Goal: Task Accomplishment & Management: Use online tool/utility

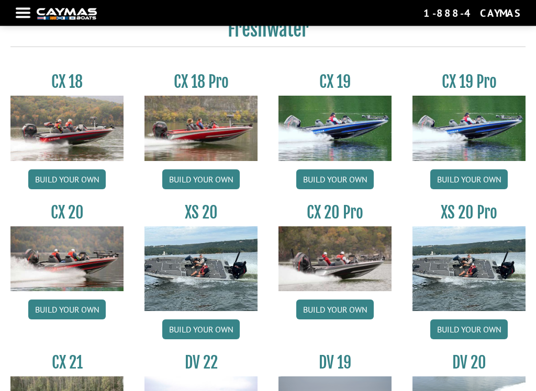
scroll to position [769, 0]
click at [339, 183] on link "Build your own" at bounding box center [334, 180] width 77 height 20
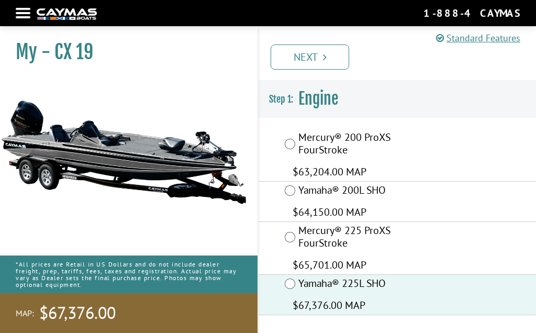
click at [315, 56] on link "Next" at bounding box center [310, 56] width 78 height 25
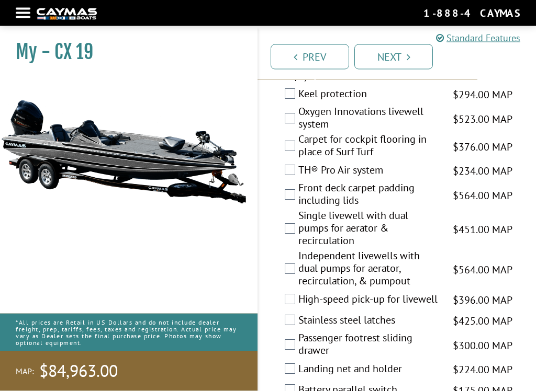
scroll to position [2129, 0]
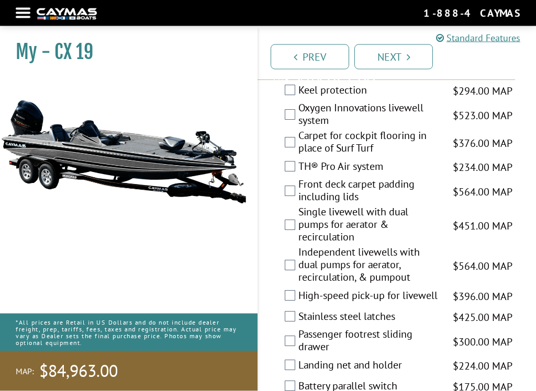
click at [298, 98] on label "Keel protection" at bounding box center [368, 91] width 141 height 15
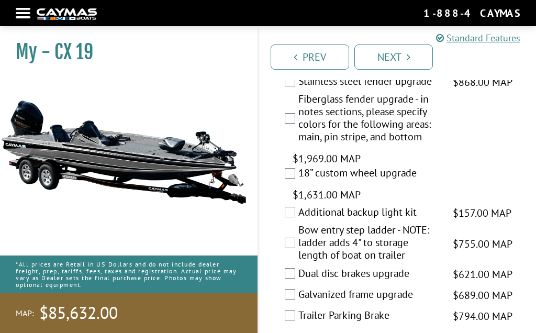
scroll to position [2716, 0]
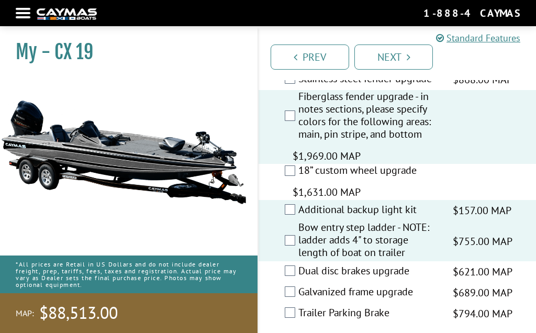
click at [396, 60] on link "Next" at bounding box center [393, 56] width 78 height 25
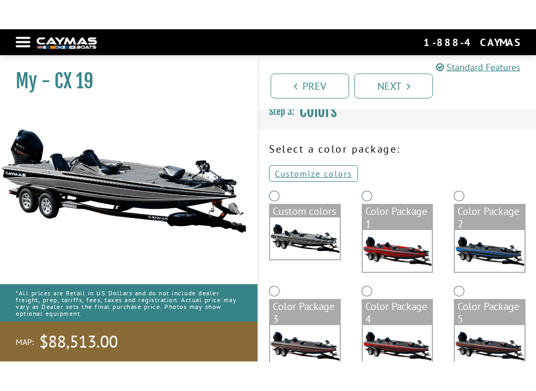
scroll to position [0, 0]
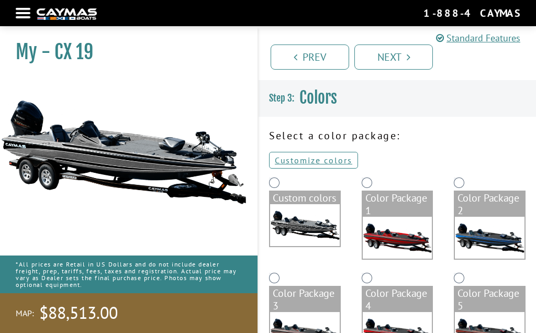
click at [313, 159] on link "Customize colors" at bounding box center [313, 160] width 89 height 17
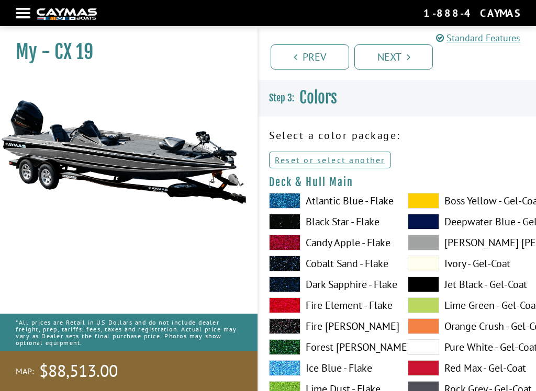
click at [423, 206] on span at bounding box center [423, 201] width 31 height 16
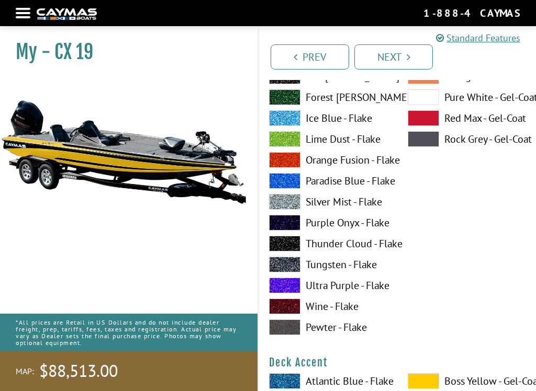
scroll to position [257, 0]
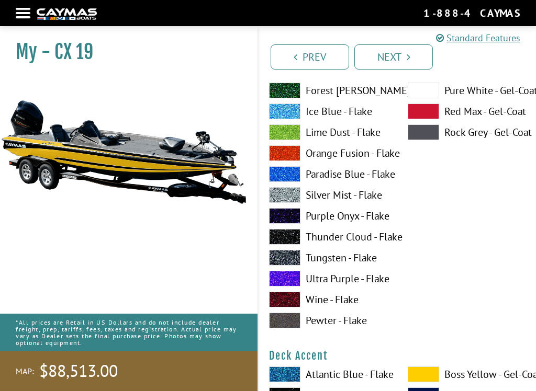
click at [288, 262] on span at bounding box center [284, 258] width 31 height 16
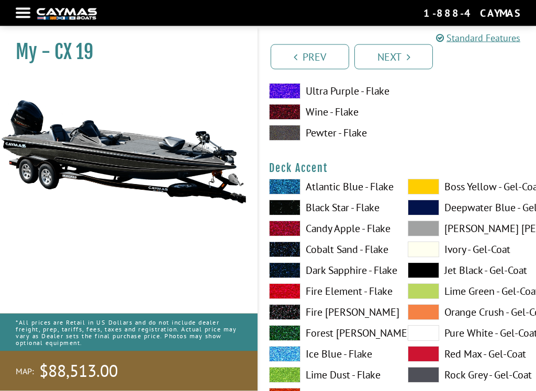
scroll to position [457, 0]
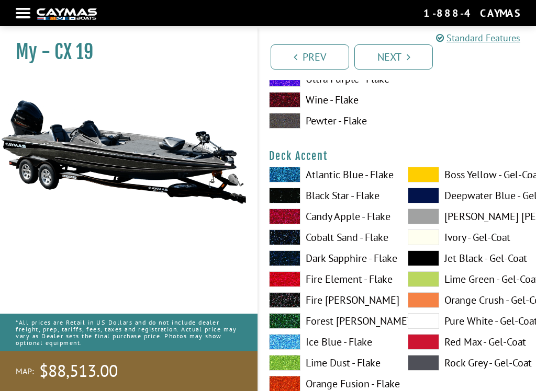
click at [422, 178] on span at bounding box center [423, 175] width 31 height 16
click at [290, 198] on span at bounding box center [284, 196] width 31 height 16
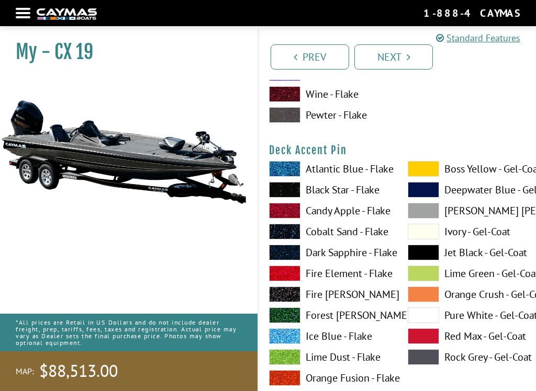
scroll to position [894, 0]
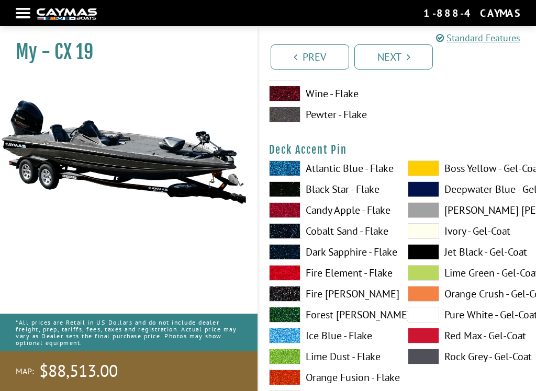
click at [423, 174] on span at bounding box center [423, 169] width 31 height 16
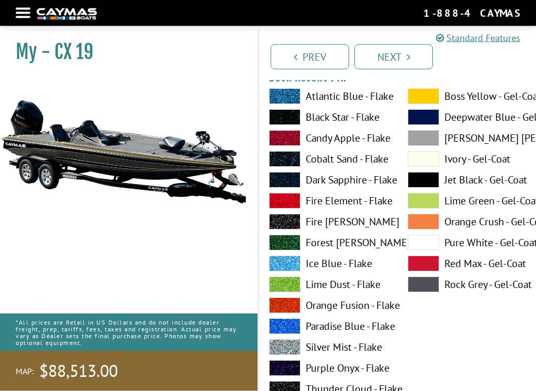
scroll to position [966, 0]
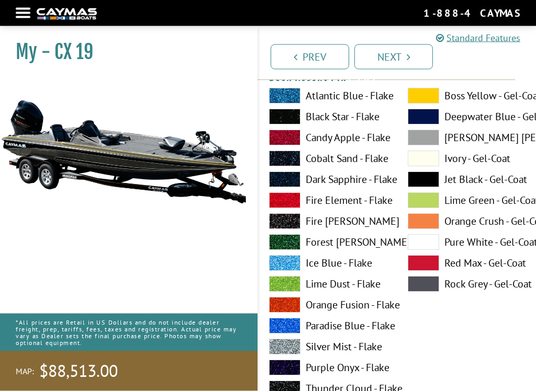
click at [288, 140] on span at bounding box center [284, 138] width 31 height 16
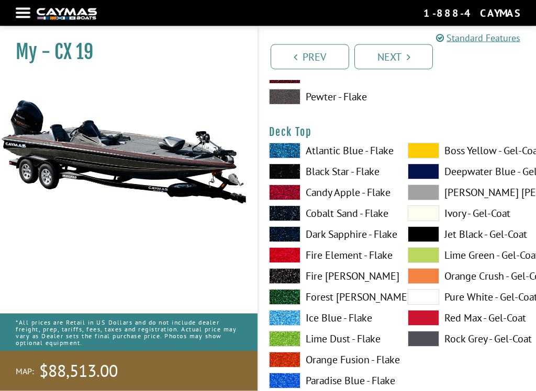
scroll to position [1342, 0]
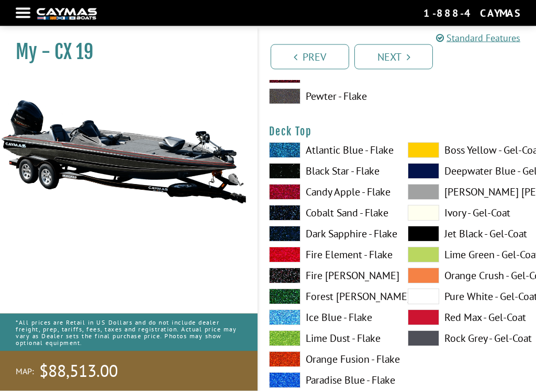
click at [424, 158] on span at bounding box center [423, 151] width 31 height 16
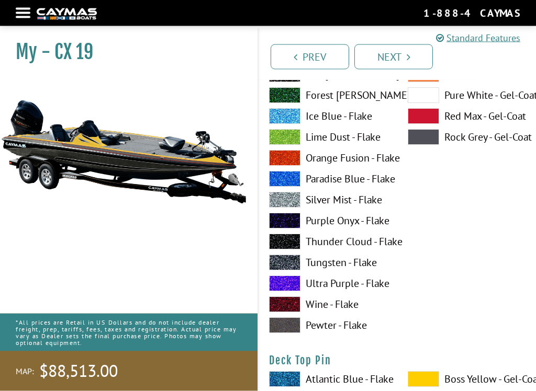
click at [291, 264] on span at bounding box center [284, 263] width 31 height 16
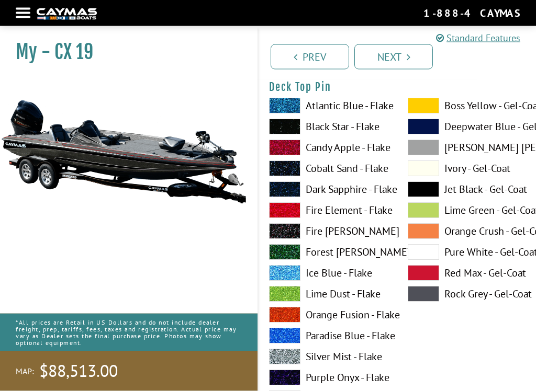
scroll to position [1820, 0]
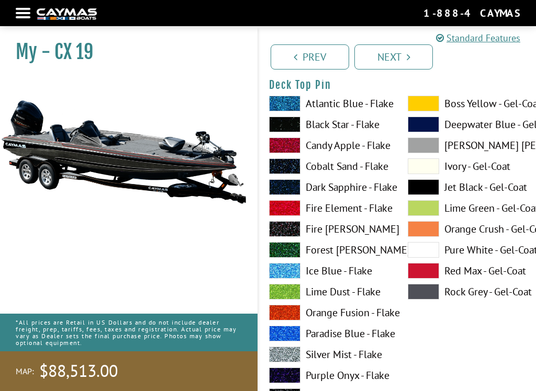
click at [286, 152] on span at bounding box center [284, 146] width 31 height 16
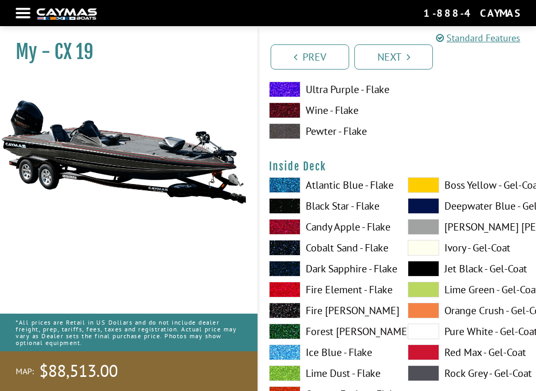
scroll to position [2174, 0]
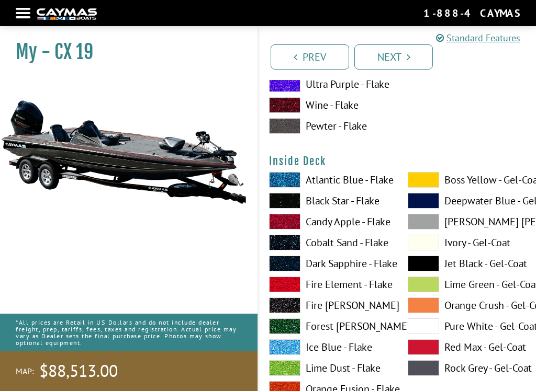
click at [425, 187] on span at bounding box center [423, 180] width 31 height 16
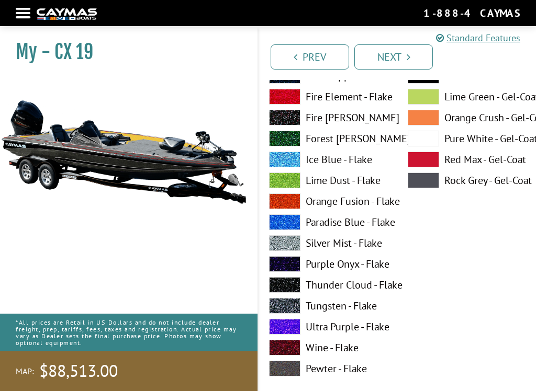
scroll to position [2363, 0]
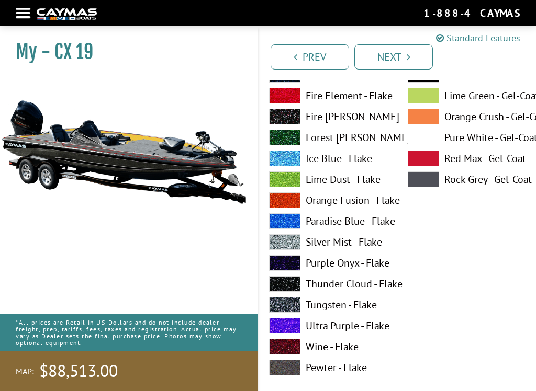
click at [287, 307] on span at bounding box center [284, 305] width 31 height 16
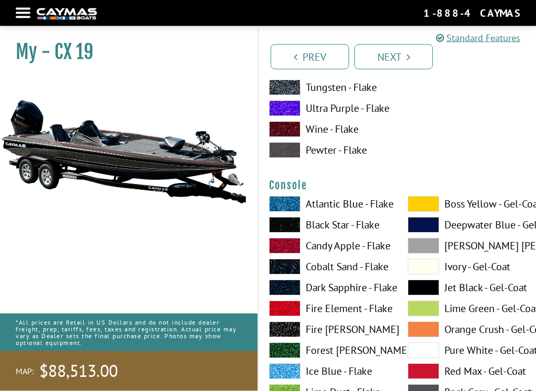
click at [423, 209] on span at bounding box center [423, 205] width 31 height 16
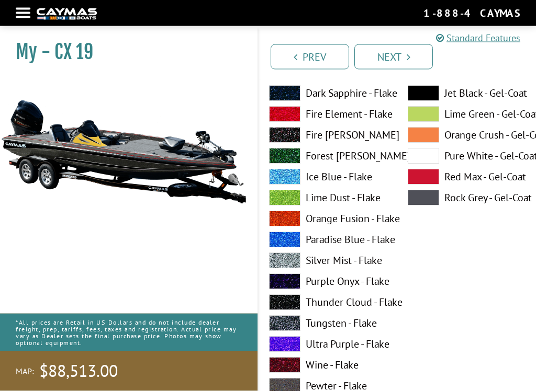
scroll to position [2775, 0]
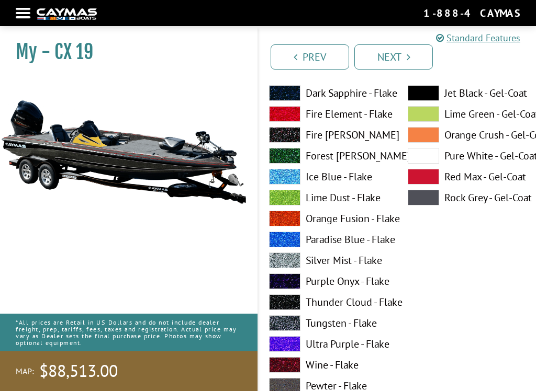
click at [288, 329] on span at bounding box center [284, 324] width 31 height 16
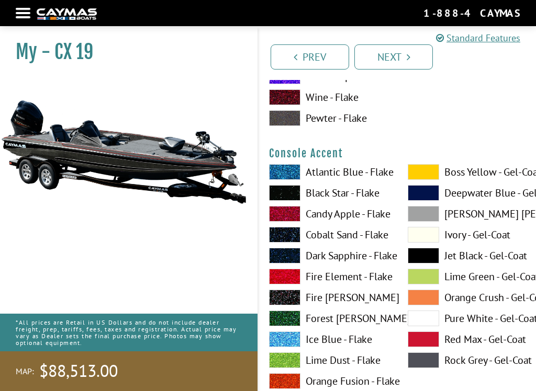
scroll to position [3056, 0]
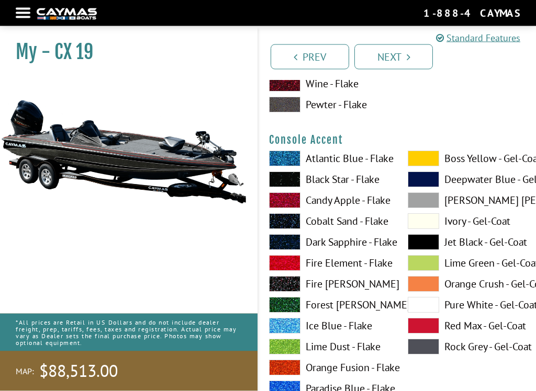
click at [422, 164] on span at bounding box center [423, 159] width 31 height 16
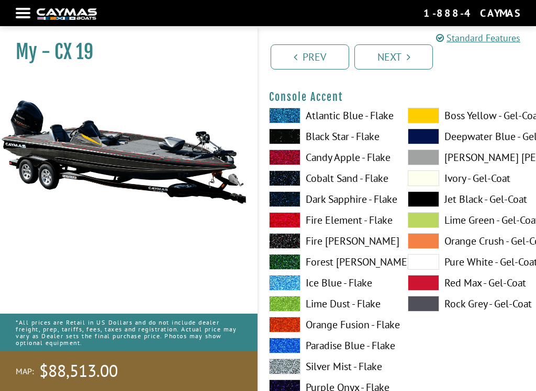
scroll to position [3100, 0]
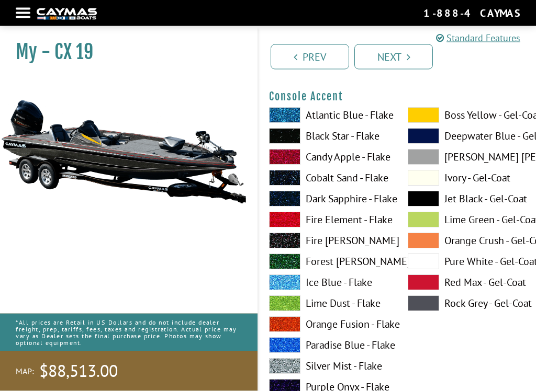
click at [286, 137] on span at bounding box center [284, 137] width 31 height 16
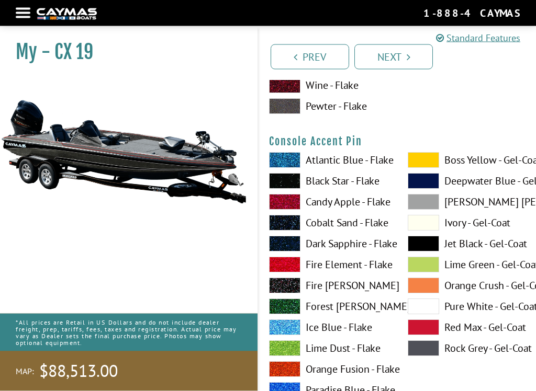
scroll to position [3509, 0]
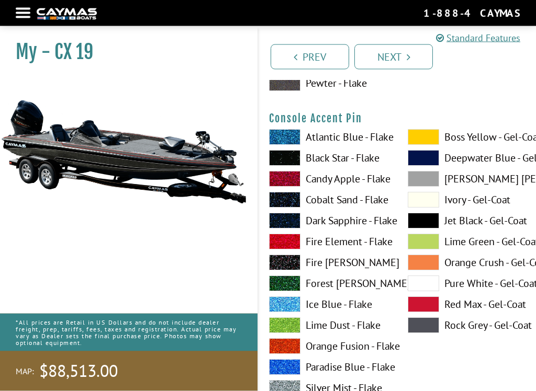
click at [287, 185] on span at bounding box center [284, 180] width 31 height 16
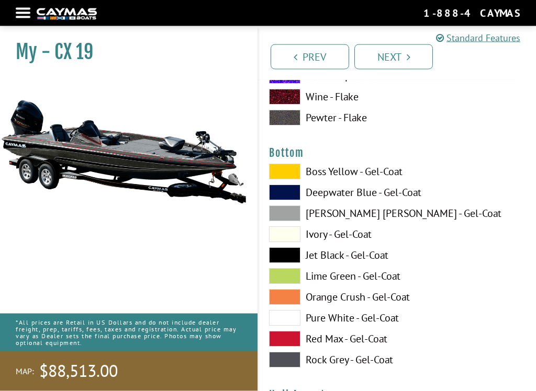
scroll to position [3917, 0]
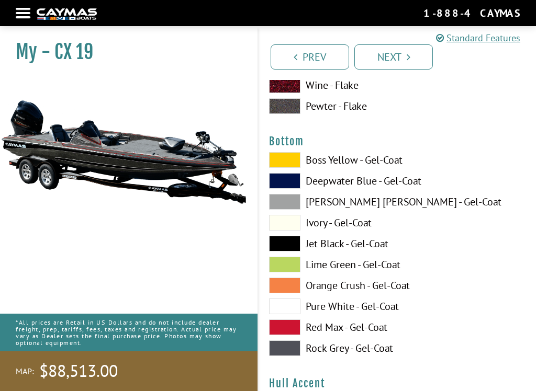
click at [284, 247] on span at bounding box center [284, 244] width 31 height 16
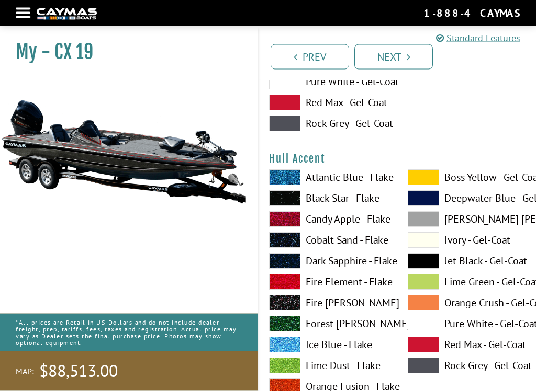
scroll to position [4142, 0]
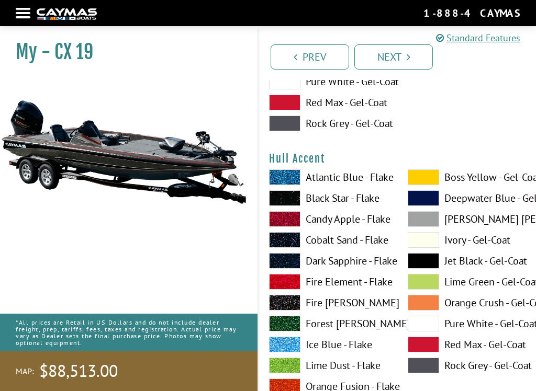
click at [425, 185] on span at bounding box center [423, 178] width 31 height 16
click at [285, 204] on span at bounding box center [284, 198] width 31 height 16
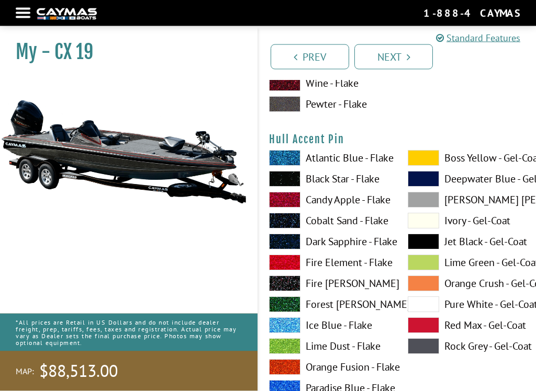
scroll to position [4593, 0]
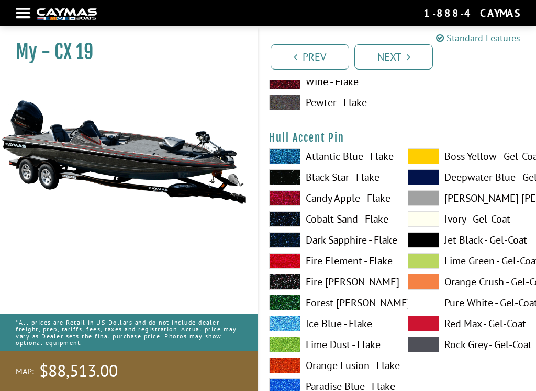
click at [291, 206] on span at bounding box center [284, 198] width 31 height 16
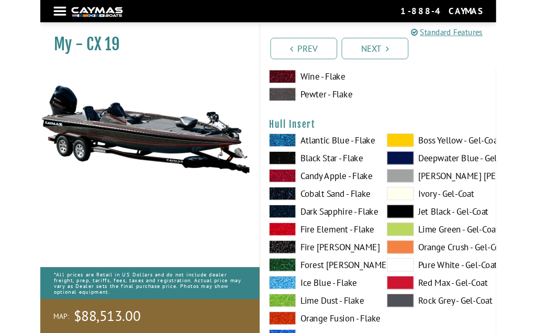
scroll to position [5016, 0]
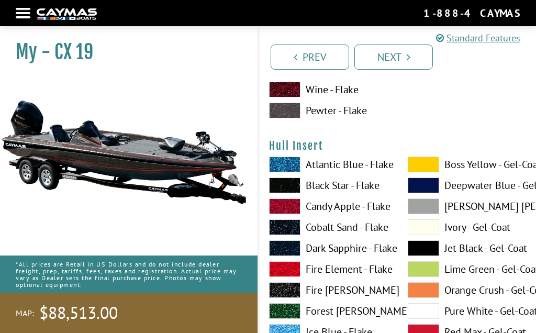
click at [425, 172] on span at bounding box center [423, 164] width 31 height 16
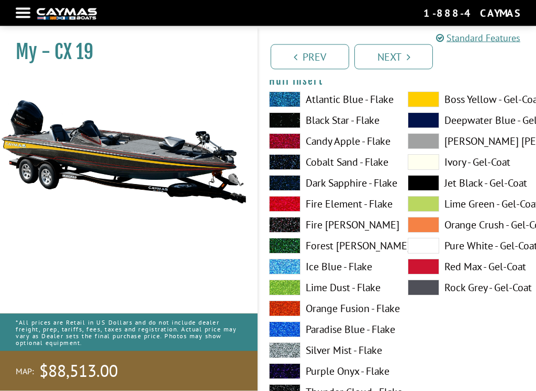
scroll to position [5088, 0]
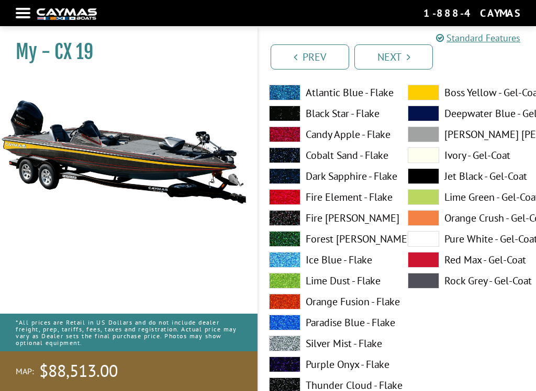
click at [284, 117] on span at bounding box center [284, 114] width 31 height 16
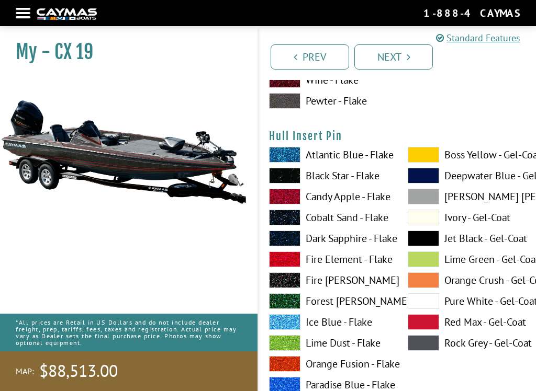
scroll to position [5461, 0]
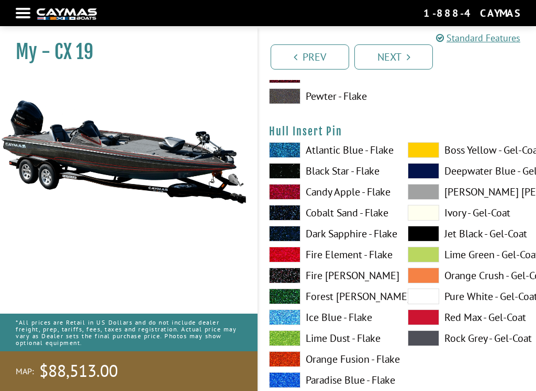
click at [418, 158] on span at bounding box center [423, 150] width 31 height 16
click at [291, 195] on span at bounding box center [284, 192] width 31 height 16
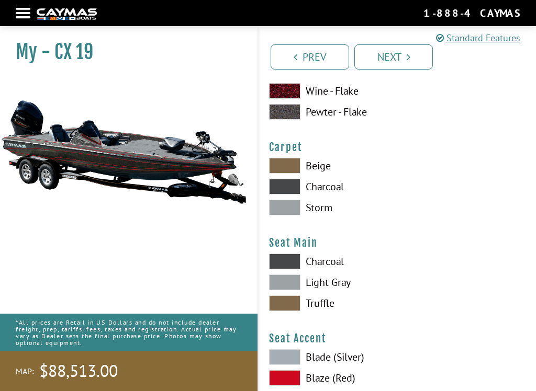
scroll to position [5877, 0]
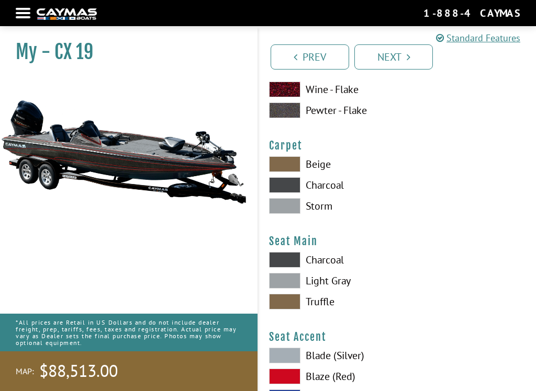
click at [284, 193] on span at bounding box center [284, 185] width 31 height 16
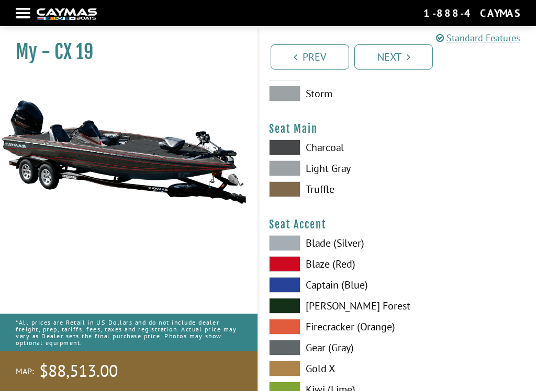
scroll to position [6003, 0]
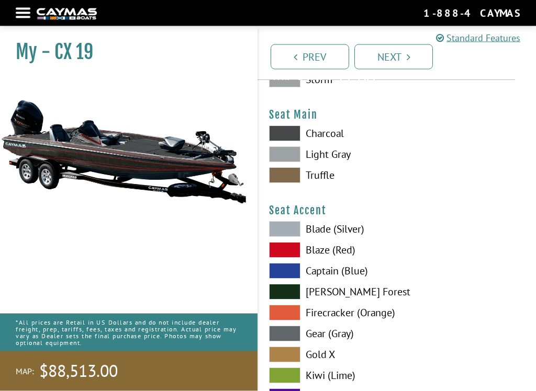
click at [283, 140] on span at bounding box center [284, 134] width 31 height 16
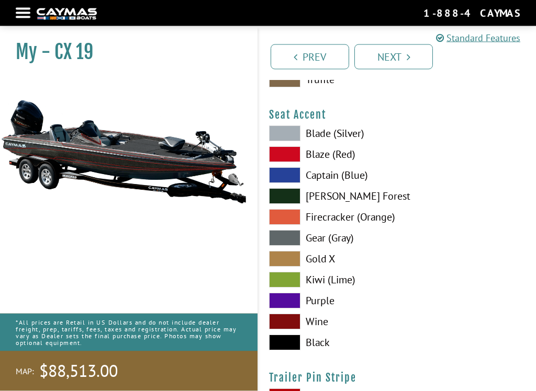
scroll to position [6100, 0]
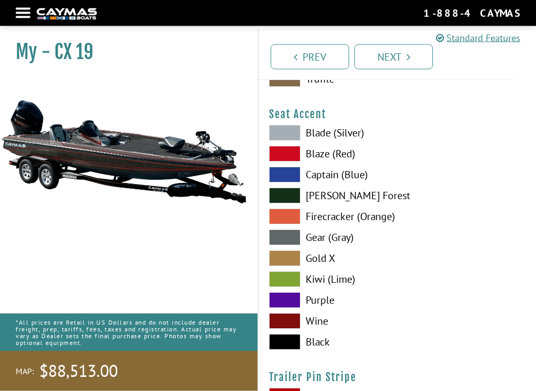
click at [287, 288] on span at bounding box center [284, 280] width 31 height 16
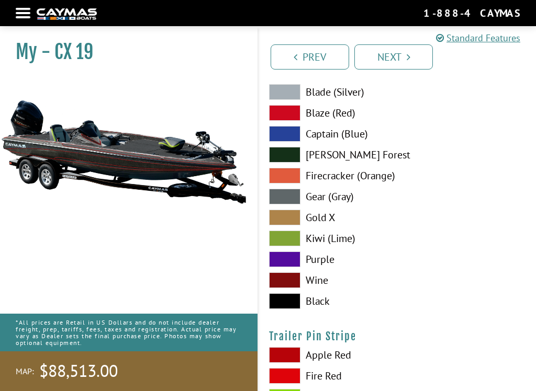
scroll to position [6127, 0]
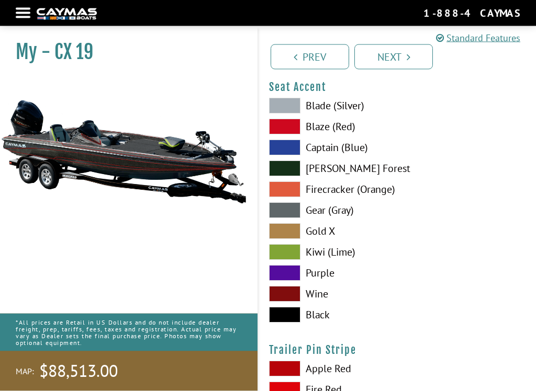
click at [284, 323] on span at bounding box center [284, 316] width 31 height 16
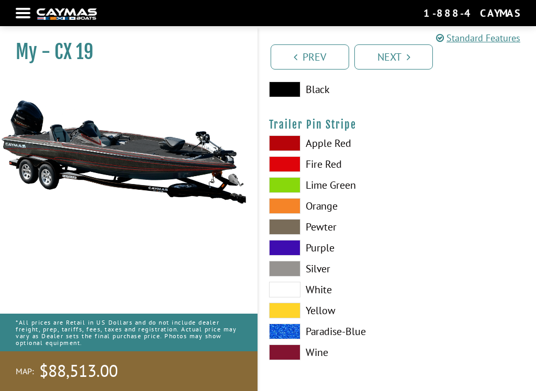
scroll to position [6363, 0]
click at [284, 141] on span at bounding box center [284, 144] width 31 height 16
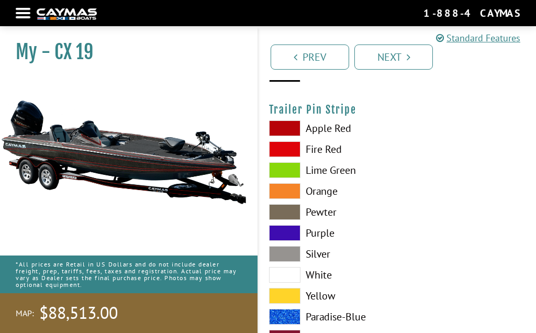
scroll to position [6422, 0]
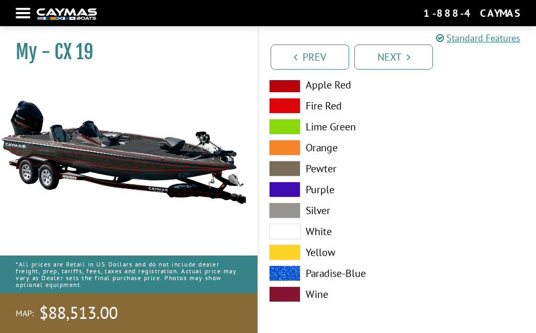
click at [388, 52] on link "Next" at bounding box center [393, 56] width 78 height 25
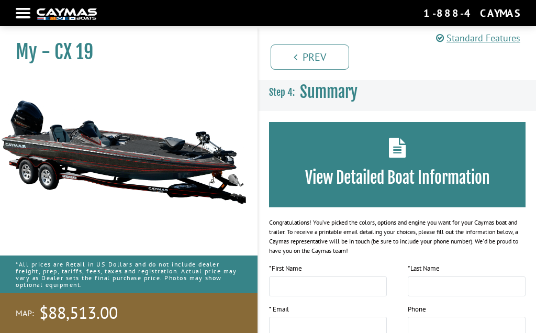
scroll to position [0, 0]
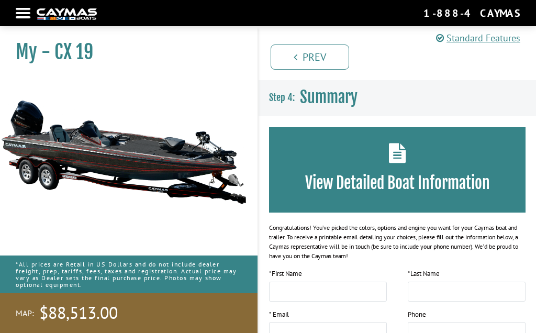
click at [299, 51] on link "Prev" at bounding box center [310, 56] width 78 height 25
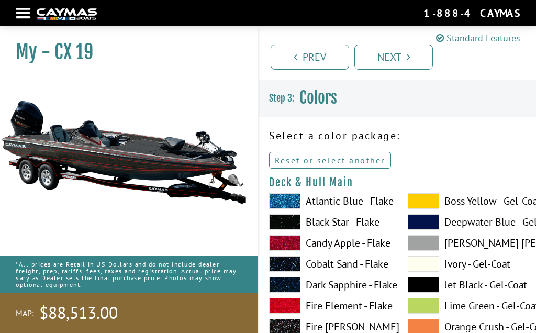
click at [319, 53] on link "Prev" at bounding box center [310, 56] width 78 height 25
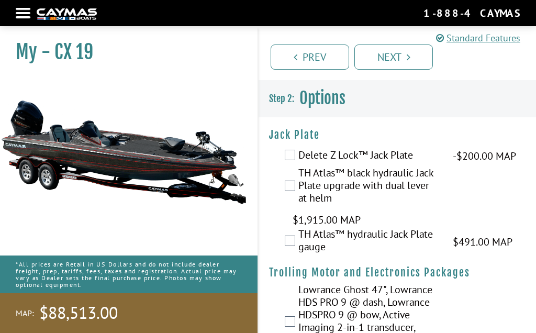
click at [318, 57] on link "Prev" at bounding box center [310, 56] width 78 height 25
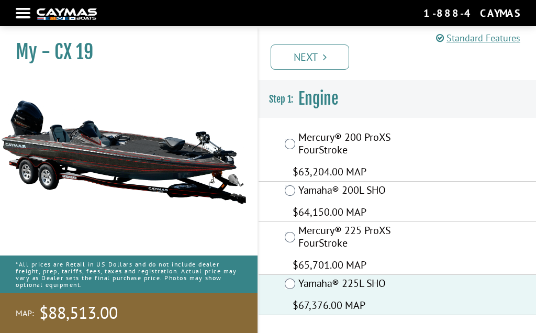
click at [319, 53] on link "Next" at bounding box center [310, 56] width 78 height 25
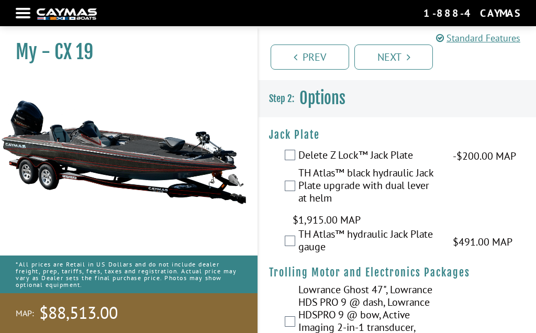
click at [397, 55] on link "Next" at bounding box center [393, 56] width 78 height 25
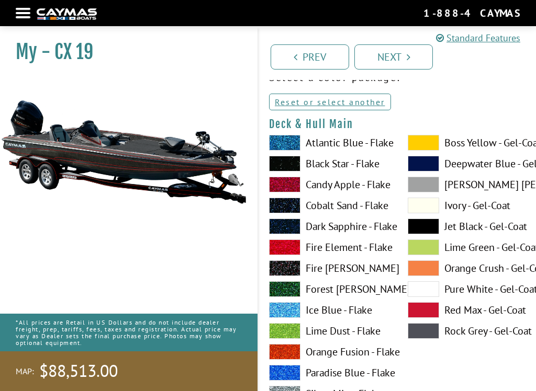
scroll to position [63, 0]
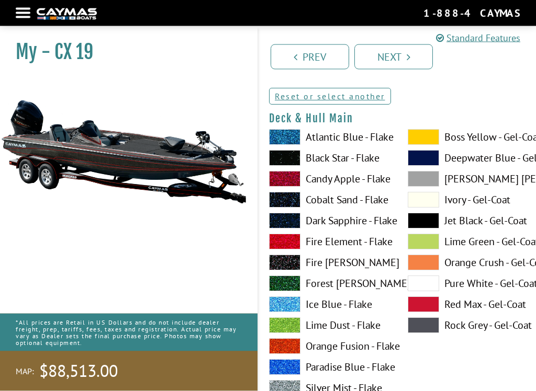
click at [426, 144] on span at bounding box center [423, 138] width 31 height 16
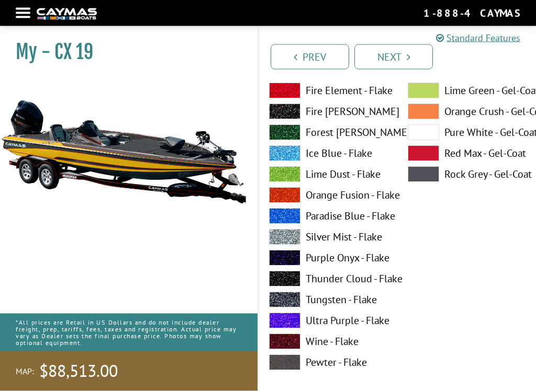
scroll to position [231, 0]
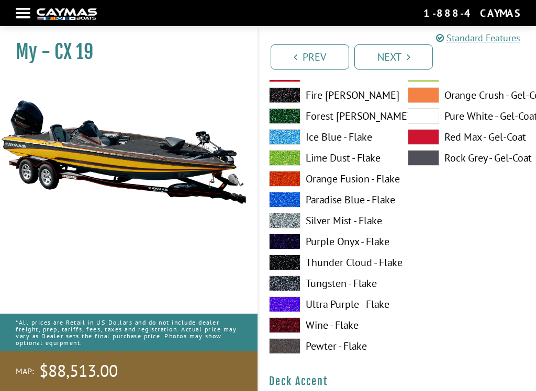
click at [293, 285] on span at bounding box center [284, 284] width 31 height 16
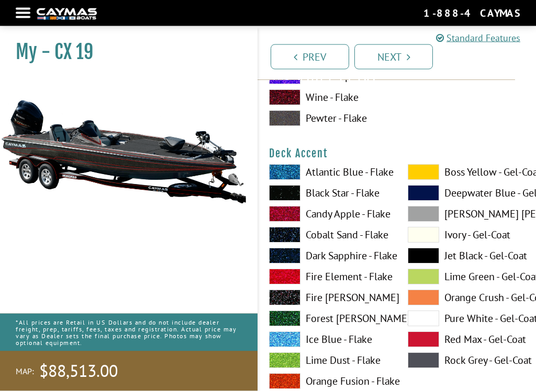
scroll to position [464, 0]
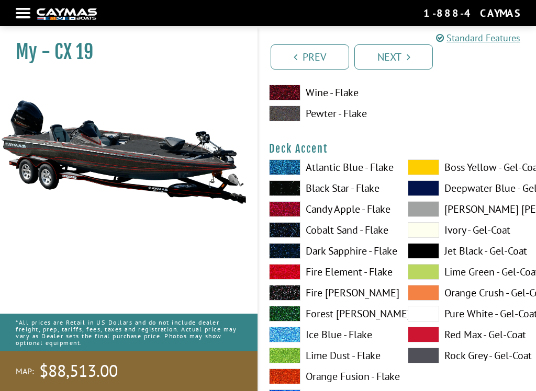
click at [425, 170] on span at bounding box center [423, 168] width 31 height 16
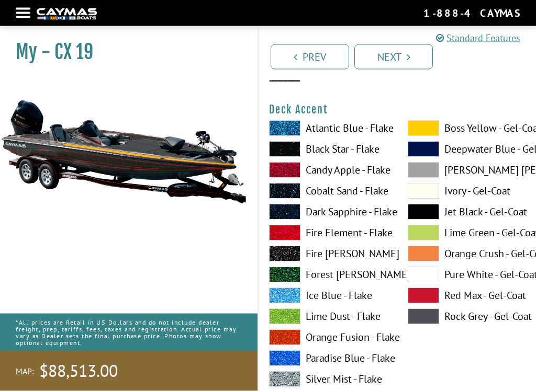
scroll to position [503, 0]
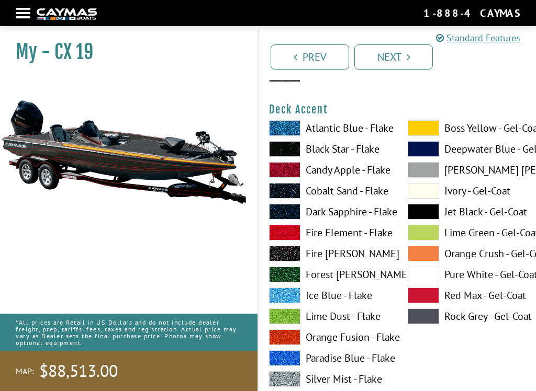
click at [291, 215] on span at bounding box center [284, 212] width 31 height 16
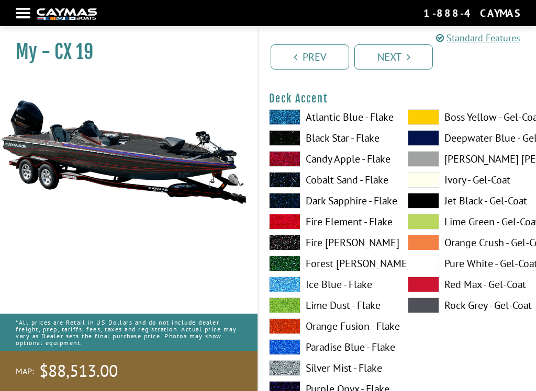
scroll to position [514, 0]
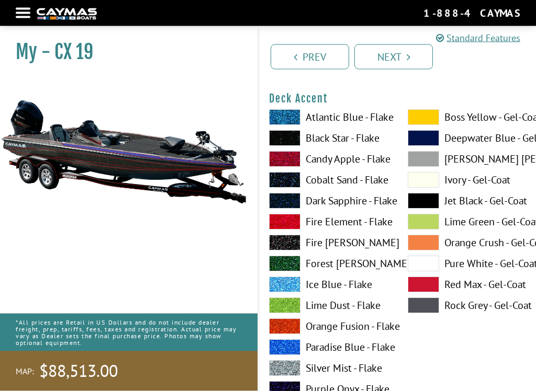
click at [291, 157] on span at bounding box center [284, 160] width 31 height 16
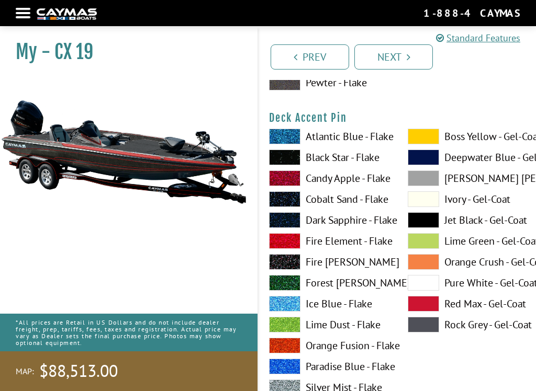
scroll to position [930, 0]
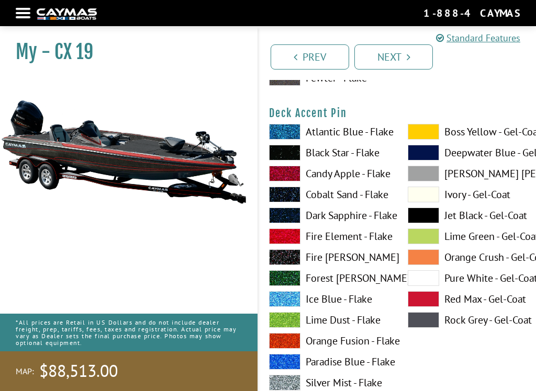
click at [295, 157] on span at bounding box center [284, 153] width 31 height 16
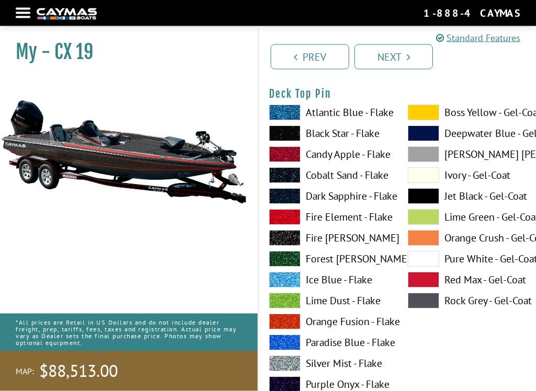
scroll to position [1812, 0]
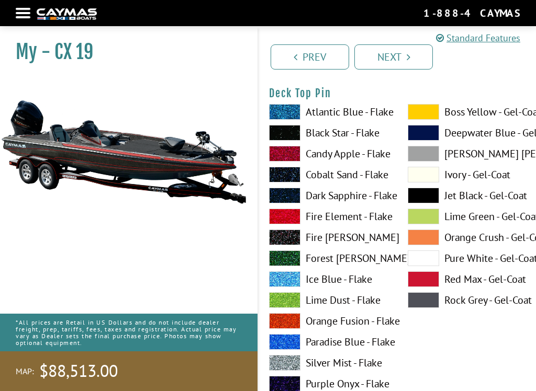
click at [289, 136] on span at bounding box center [284, 133] width 31 height 16
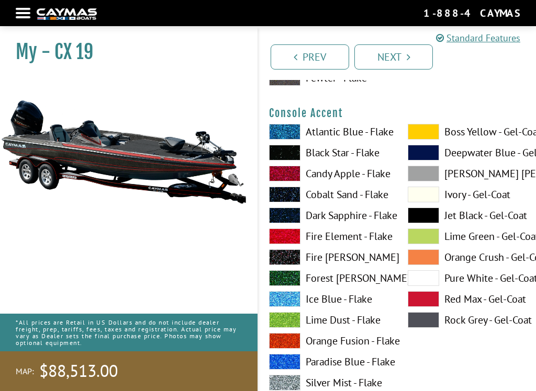
scroll to position [3070, 0]
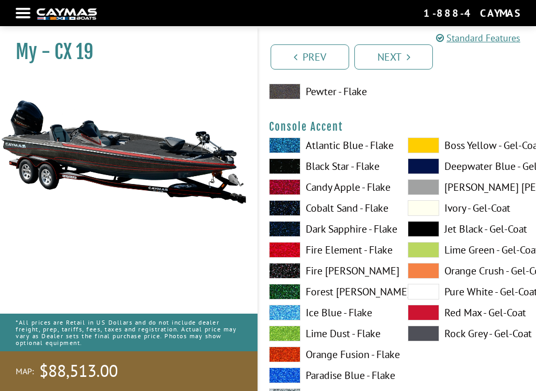
click at [422, 152] on span at bounding box center [423, 146] width 31 height 16
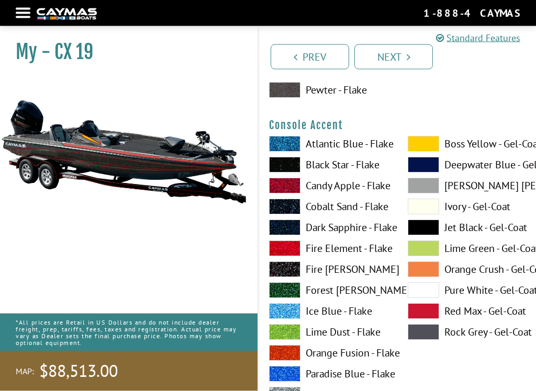
scroll to position [3080, 0]
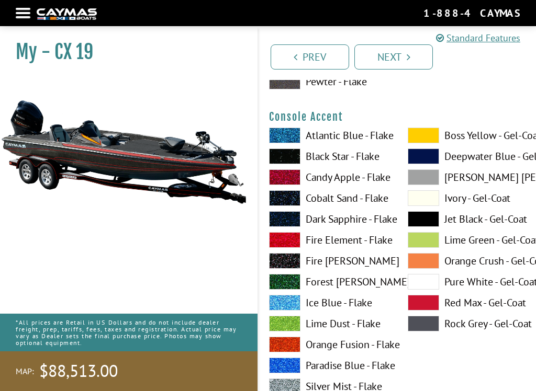
click at [287, 182] on span at bounding box center [284, 178] width 31 height 16
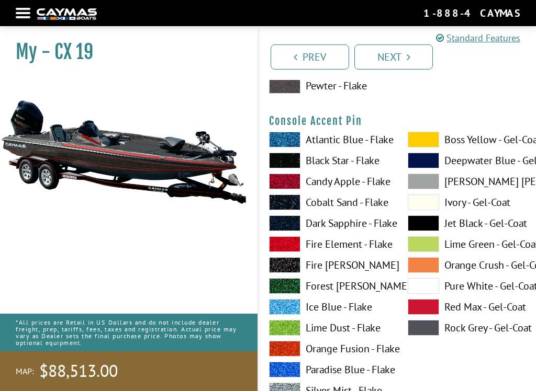
scroll to position [3510, 0]
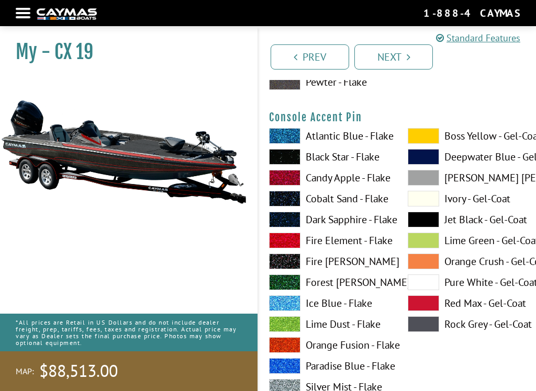
click at [291, 161] on span at bounding box center [284, 157] width 31 height 16
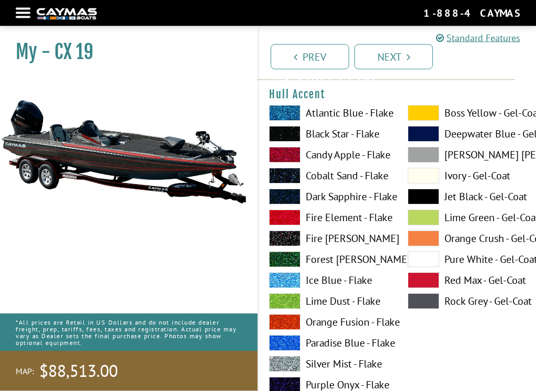
scroll to position [4210, 0]
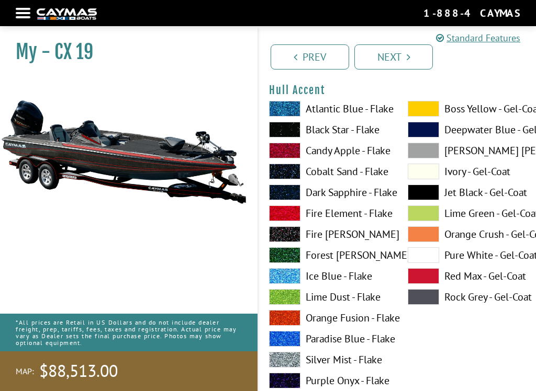
click at [284, 158] on span at bounding box center [284, 151] width 31 height 16
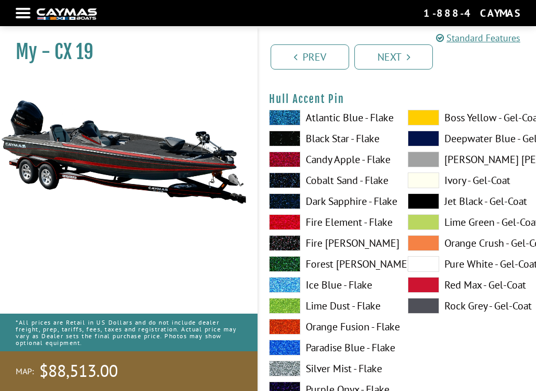
scroll to position [4636, 0]
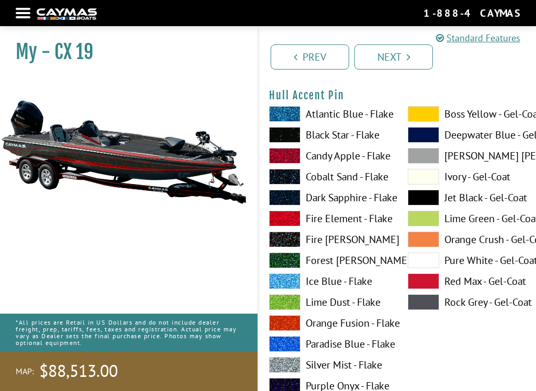
click at [296, 142] on span at bounding box center [284, 135] width 31 height 16
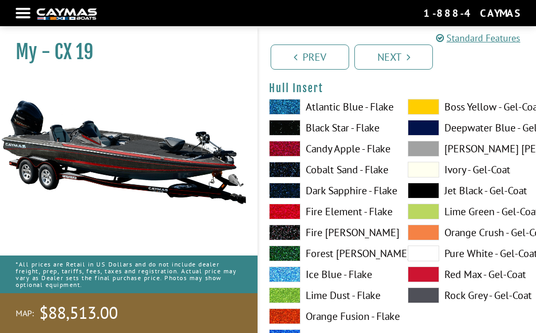
scroll to position [5073, 0]
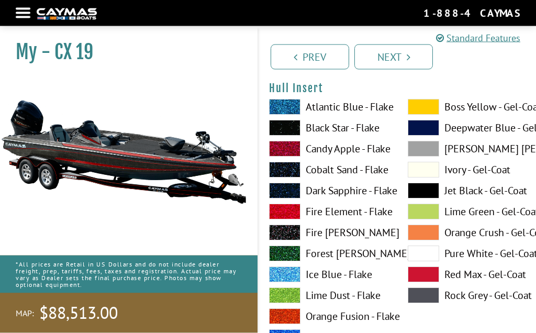
click at [284, 155] on span at bounding box center [284, 149] width 31 height 16
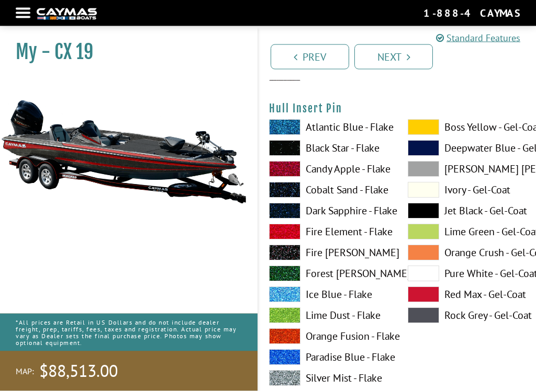
scroll to position [5484, 0]
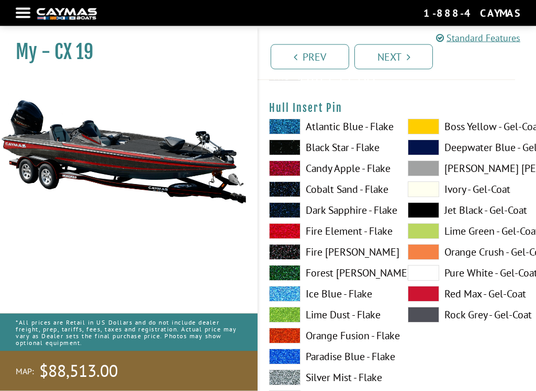
click at [290, 154] on span at bounding box center [284, 148] width 31 height 16
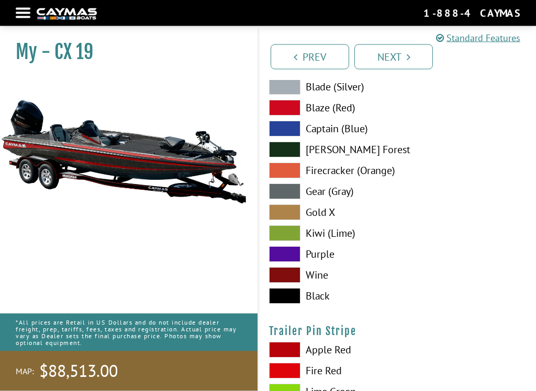
scroll to position [6152, 0]
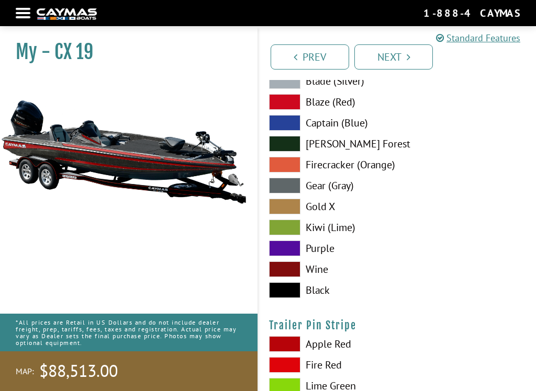
click at [286, 110] on span at bounding box center [284, 102] width 31 height 16
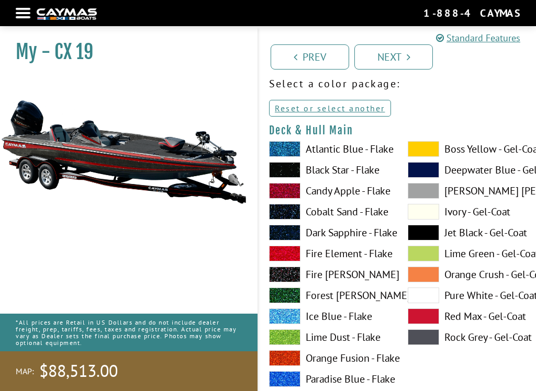
scroll to position [58, 0]
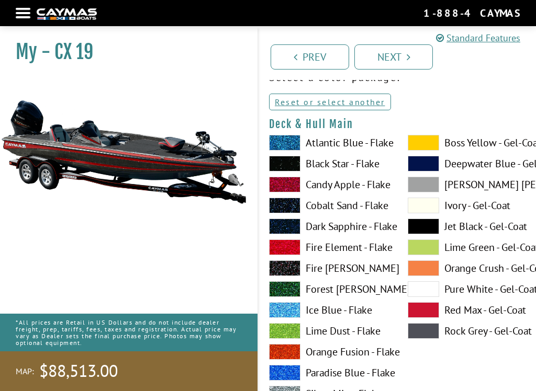
click at [358, 104] on link "Reset or select another" at bounding box center [330, 102] width 122 height 17
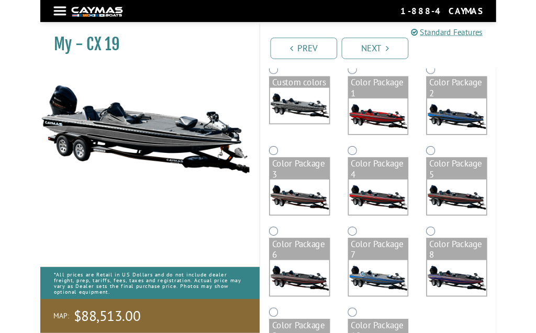
scroll to position [121, 0]
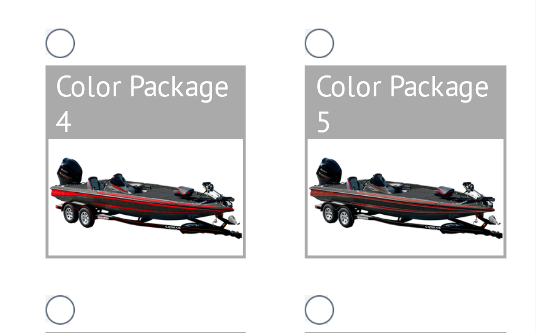
click at [455, 191] on img at bounding box center [490, 212] width 70 height 42
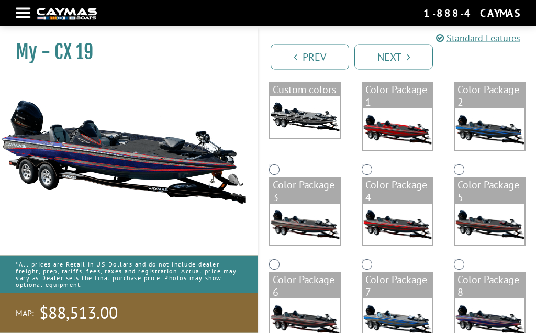
scroll to position [105, 0]
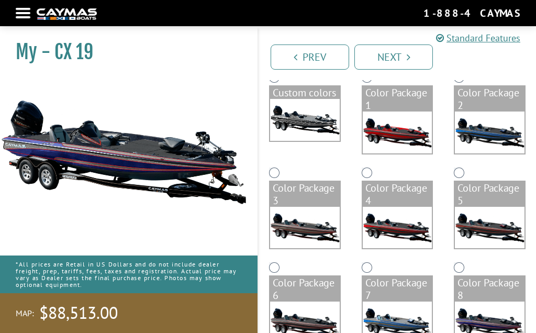
click at [488, 126] on img at bounding box center [490, 132] width 70 height 42
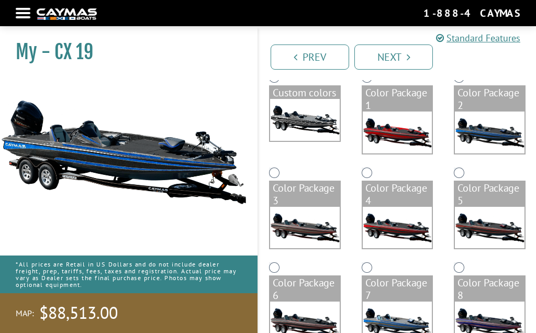
click at [307, 119] on img at bounding box center [305, 120] width 70 height 42
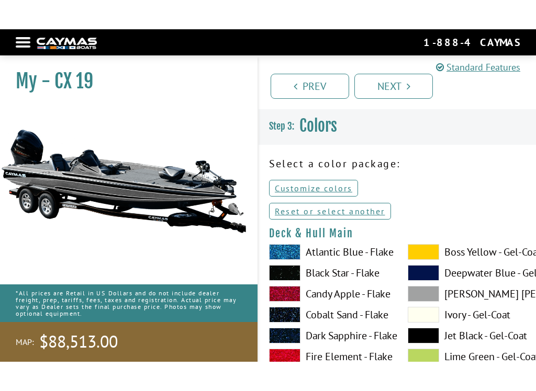
scroll to position [0, 0]
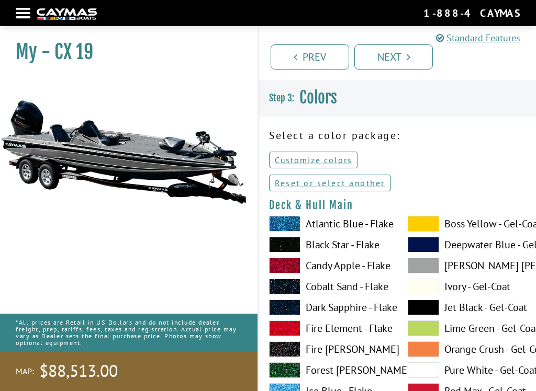
click at [369, 185] on link "Reset or select another" at bounding box center [330, 183] width 122 height 17
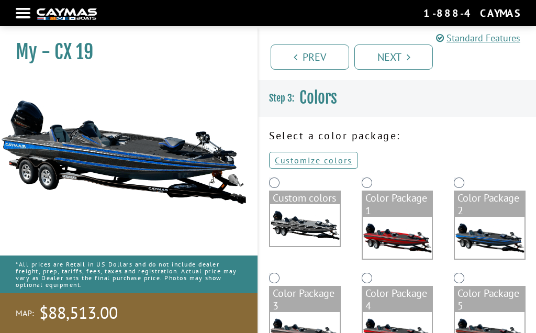
click at [319, 160] on link "Customize colors" at bounding box center [313, 160] width 89 height 17
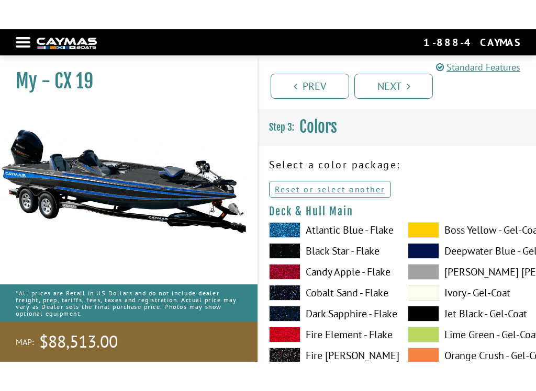
scroll to position [6, 0]
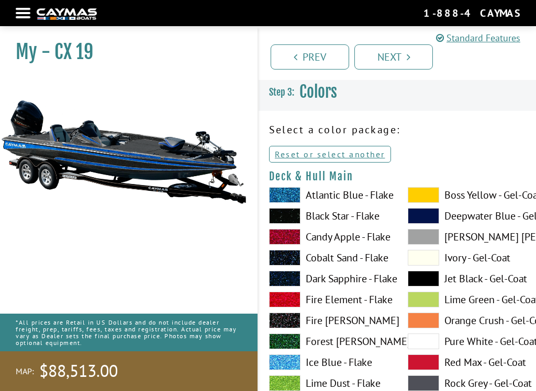
click at [426, 197] on span at bounding box center [423, 195] width 31 height 16
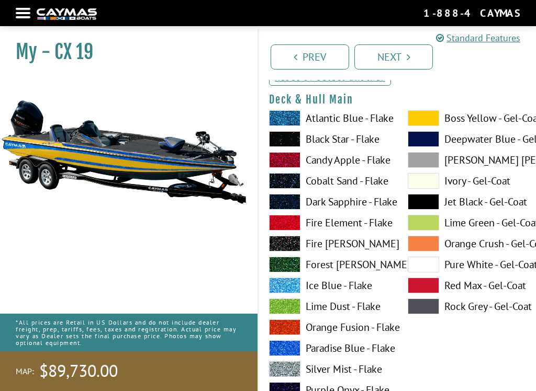
scroll to position [72, 0]
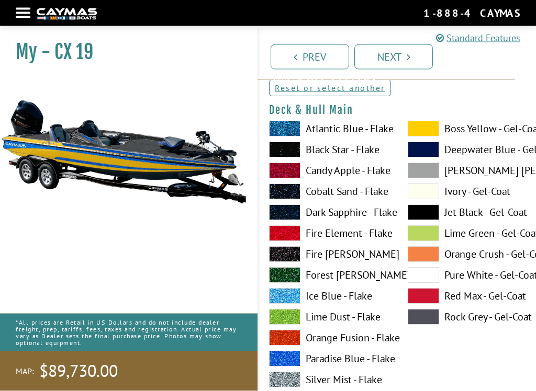
click at [288, 214] on span at bounding box center [284, 213] width 31 height 16
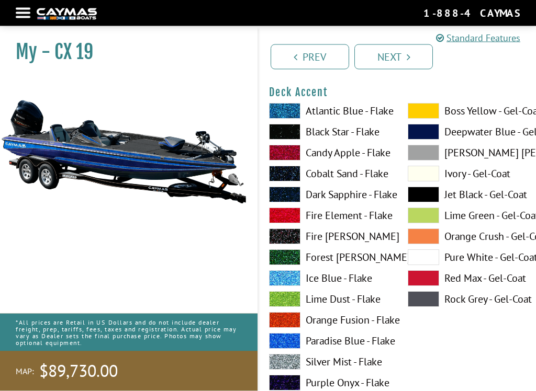
scroll to position [501, 0]
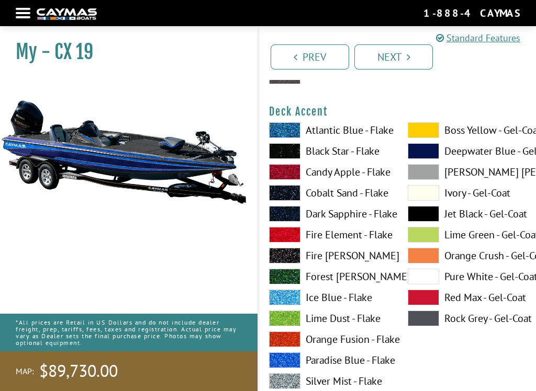
click at [283, 152] on span at bounding box center [284, 151] width 31 height 16
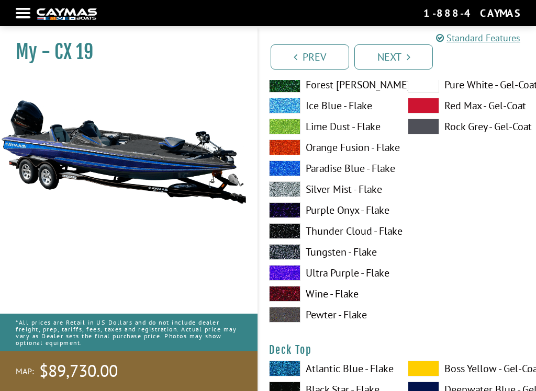
scroll to position [1128, 0]
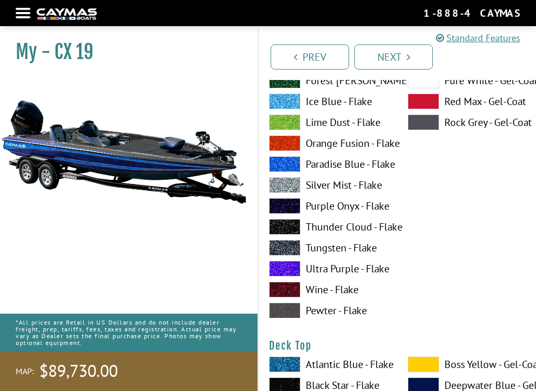
click at [289, 186] on span at bounding box center [284, 185] width 31 height 16
click at [287, 185] on span at bounding box center [284, 185] width 31 height 16
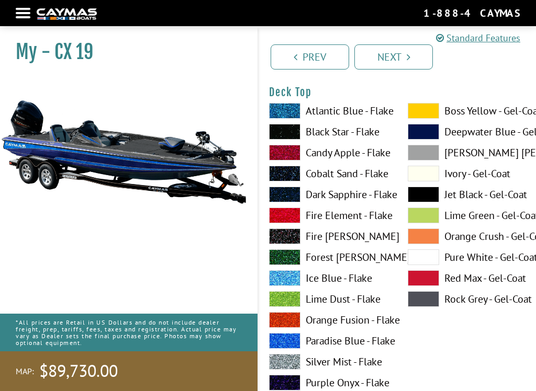
scroll to position [1382, 0]
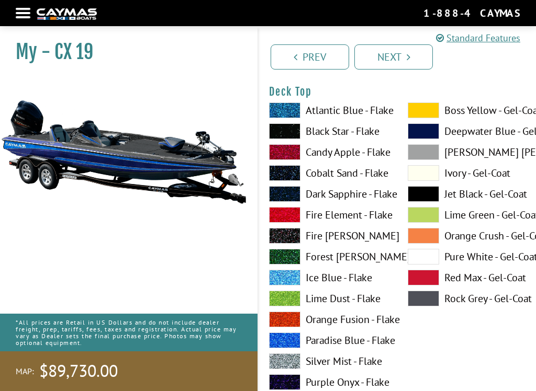
click at [285, 195] on span at bounding box center [284, 194] width 31 height 16
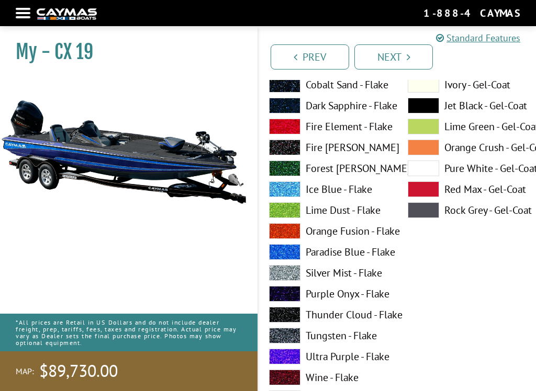
scroll to position [1906, 0]
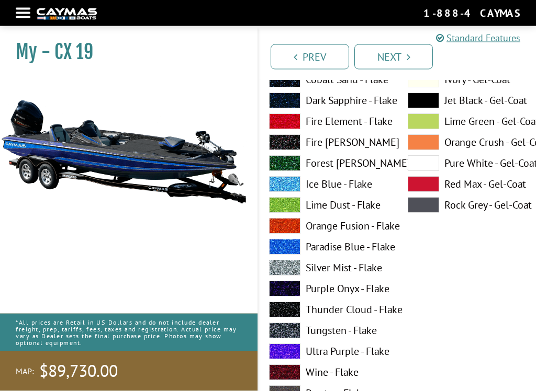
click at [291, 273] on span at bounding box center [284, 269] width 31 height 16
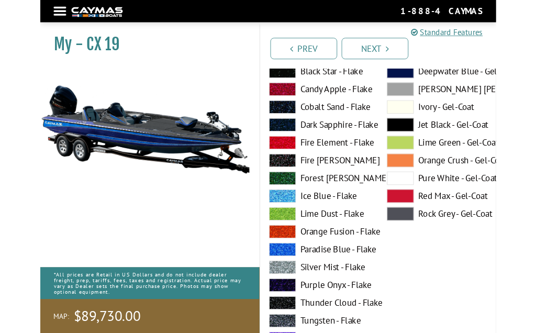
scroll to position [2283, 0]
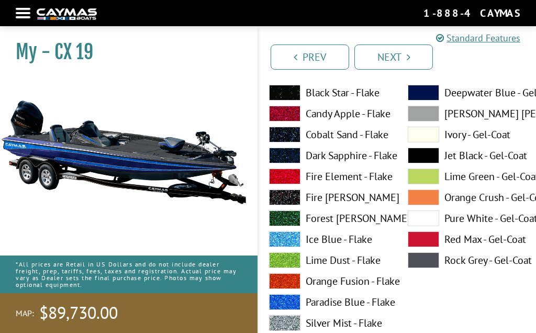
click at [287, 158] on span at bounding box center [284, 156] width 31 height 16
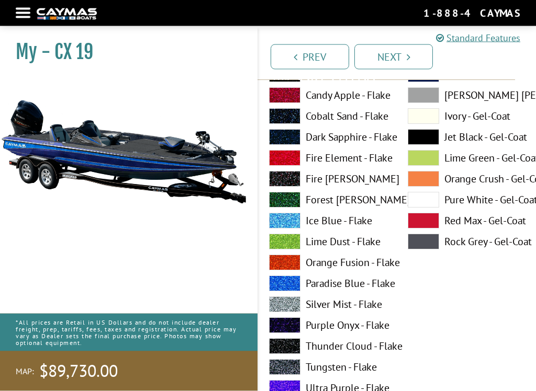
scroll to position [2731, 0]
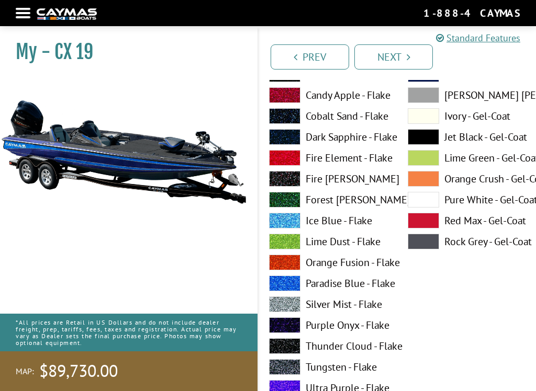
click at [289, 138] on span at bounding box center [284, 137] width 31 height 16
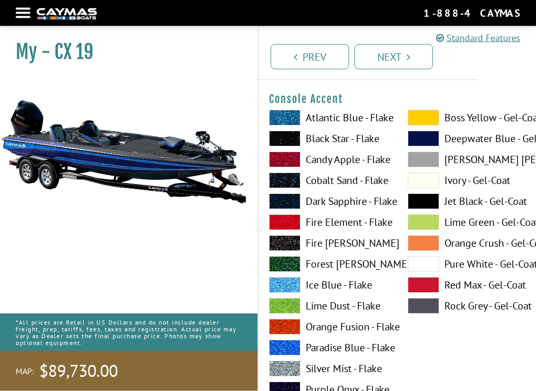
scroll to position [3097, 0]
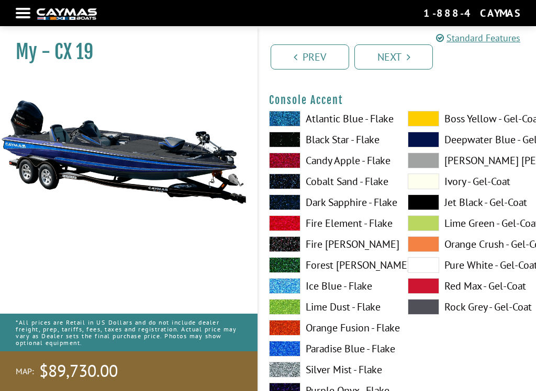
click at [288, 142] on span at bounding box center [284, 140] width 31 height 16
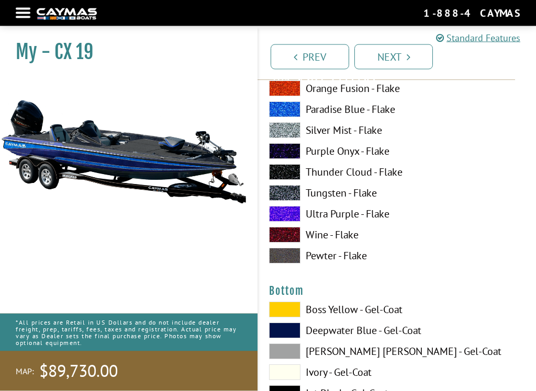
click at [289, 134] on span at bounding box center [284, 131] width 31 height 16
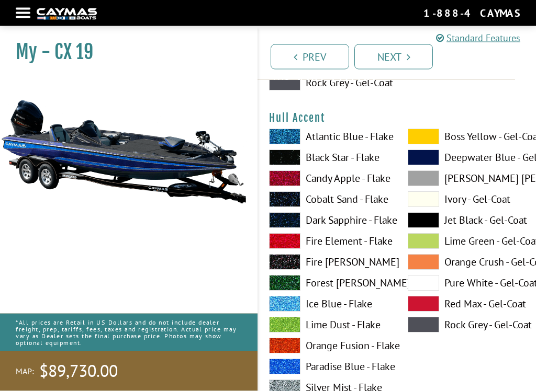
scroll to position [4184, 0]
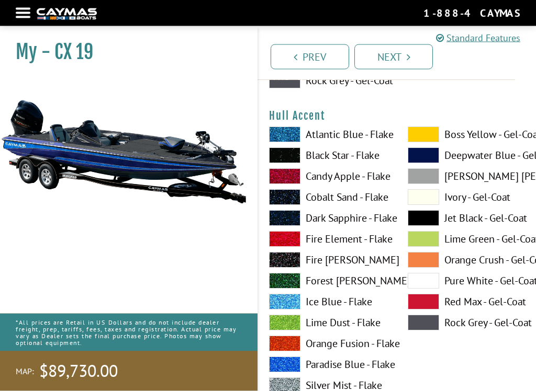
click at [425, 142] on span at bounding box center [423, 135] width 31 height 16
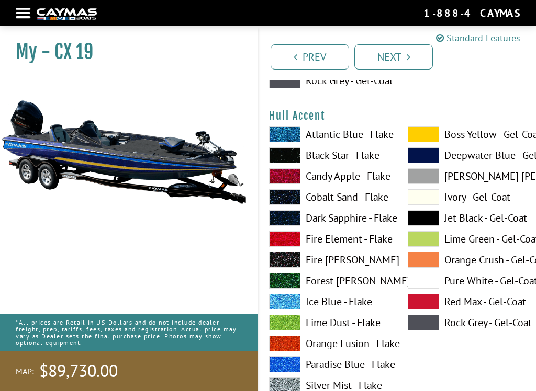
click at [288, 160] on span at bounding box center [284, 156] width 31 height 16
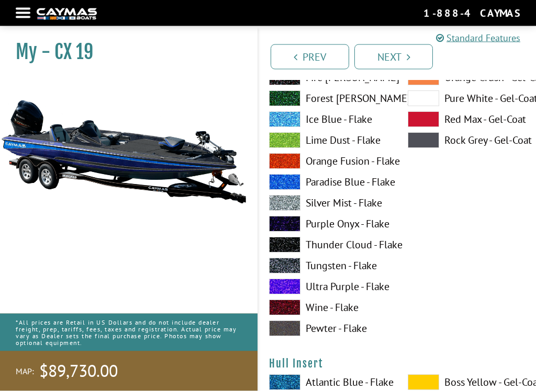
scroll to position [4798, 0]
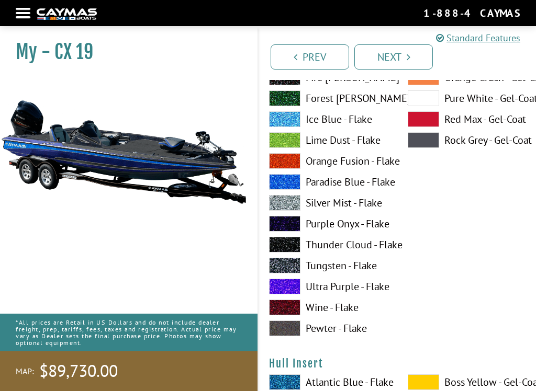
click at [291, 211] on span at bounding box center [284, 203] width 31 height 16
click at [289, 185] on span at bounding box center [284, 182] width 31 height 16
click at [283, 207] on span at bounding box center [284, 203] width 31 height 16
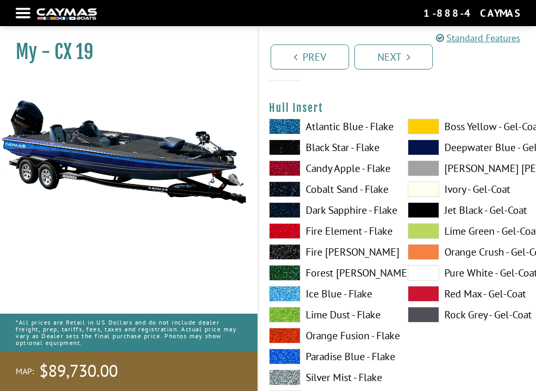
scroll to position [5062, 0]
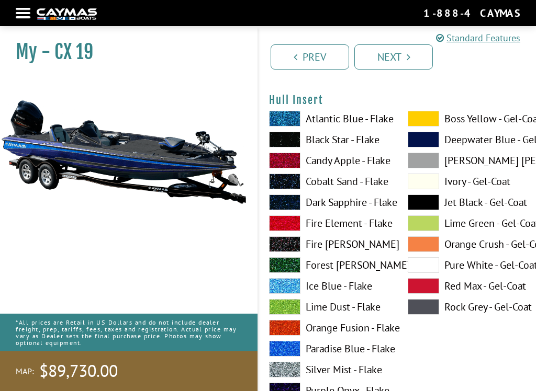
click at [425, 124] on span at bounding box center [423, 119] width 31 height 16
click at [289, 145] on span at bounding box center [284, 140] width 31 height 16
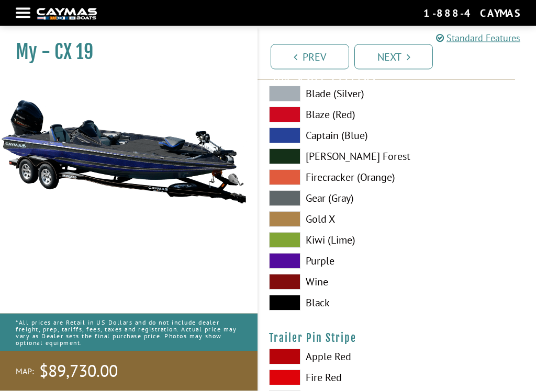
scroll to position [6152, 0]
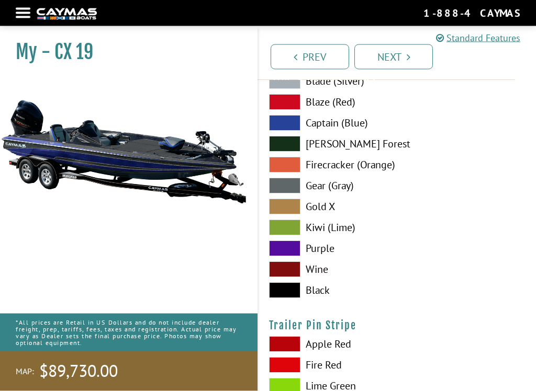
click at [288, 234] on span at bounding box center [284, 228] width 31 height 16
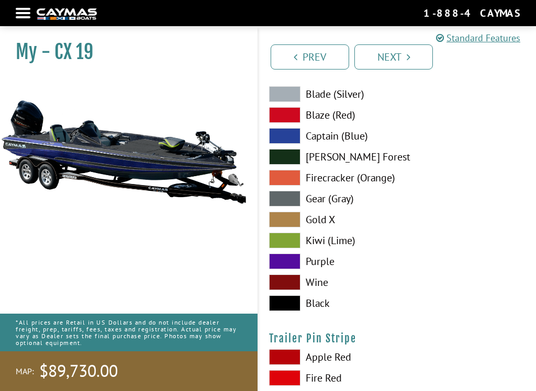
scroll to position [6138, 0]
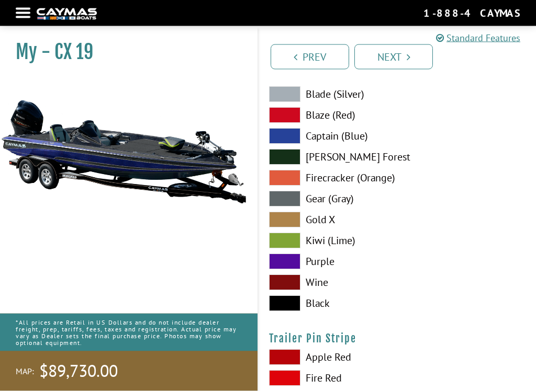
click at [290, 142] on span at bounding box center [284, 137] width 31 height 16
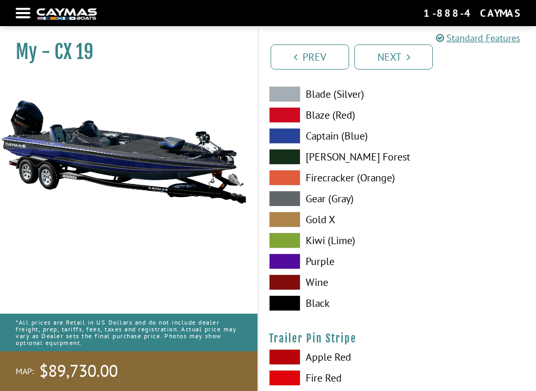
click at [294, 311] on span at bounding box center [284, 304] width 31 height 16
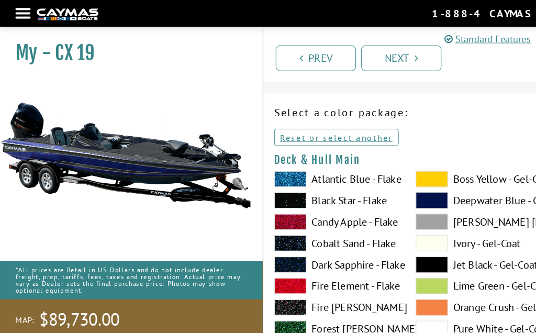
scroll to position [0, 0]
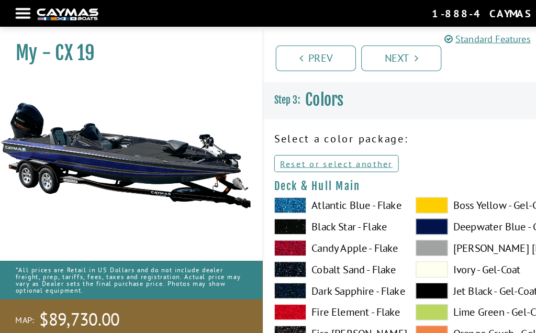
click at [356, 161] on link "Reset or select another" at bounding box center [330, 160] width 122 height 17
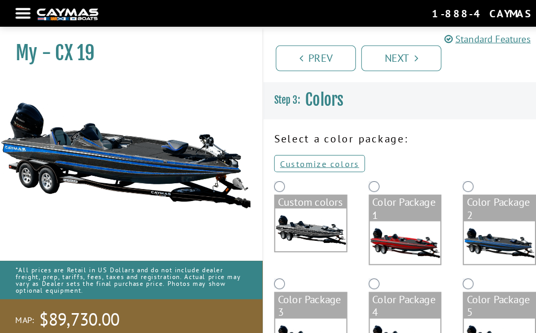
click at [325, 164] on link "Customize colors" at bounding box center [313, 160] width 89 height 17
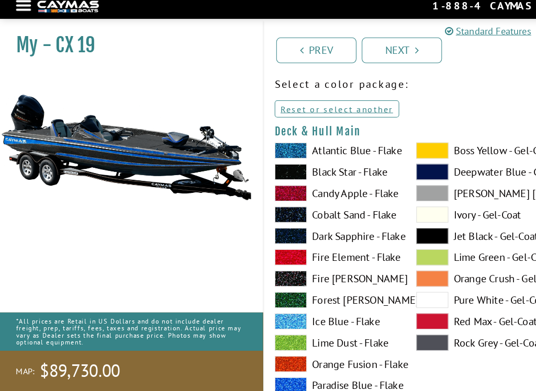
scroll to position [46, 0]
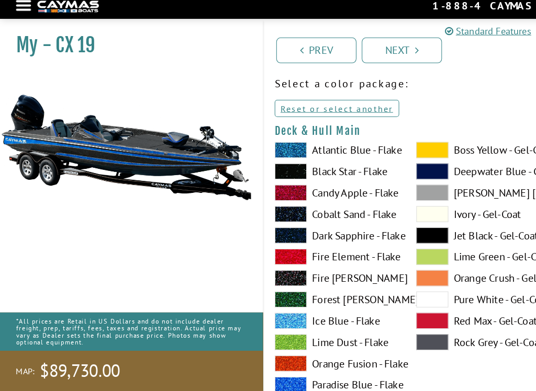
click at [288, 151] on span at bounding box center [284, 155] width 31 height 16
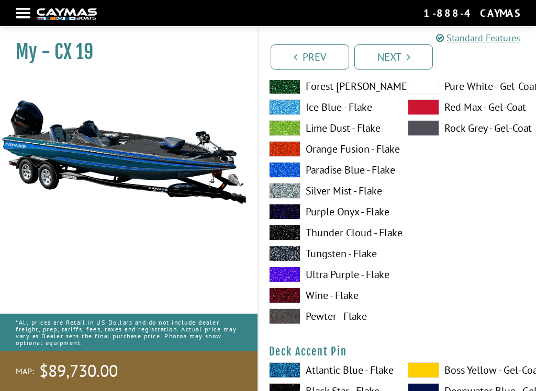
scroll to position [693, 0]
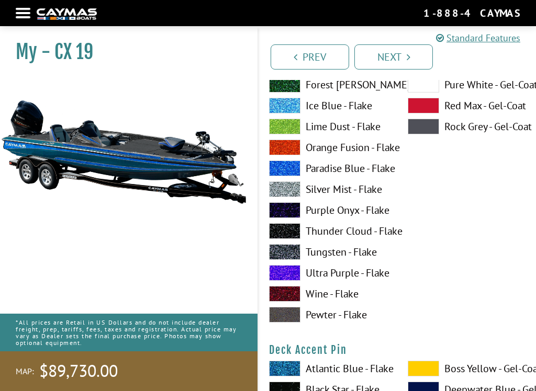
click at [295, 193] on span at bounding box center [284, 190] width 31 height 16
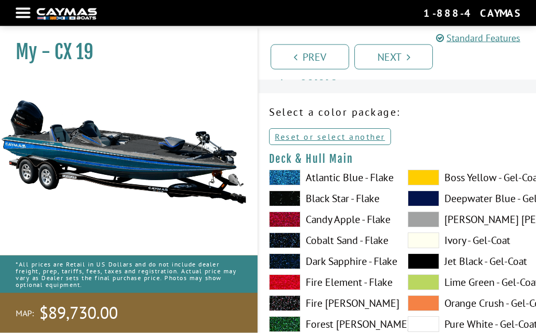
scroll to position [0, 0]
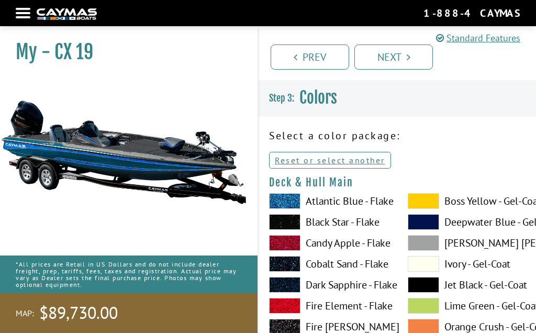
click at [475, 175] on div "Select a color package: Customize colors Reset or select another Custom colors …" at bounding box center [396, 152] width 277 height 48
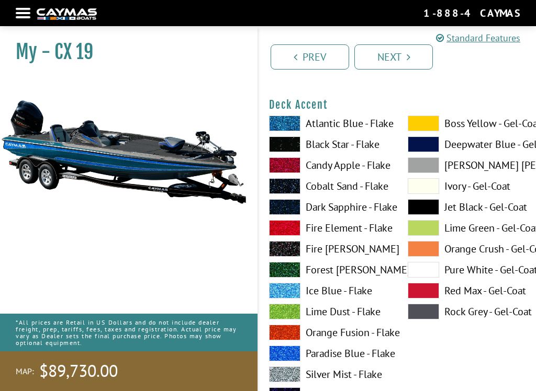
scroll to position [510, 0]
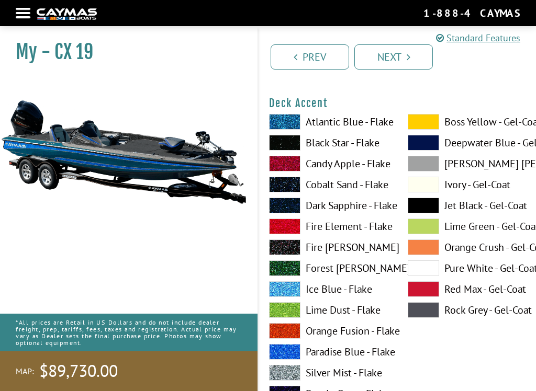
click at [287, 139] on span at bounding box center [284, 143] width 31 height 16
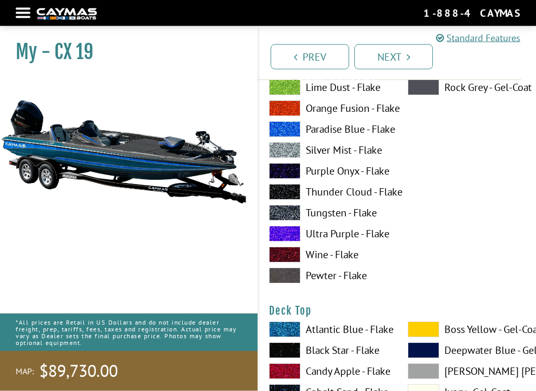
scroll to position [1175, 0]
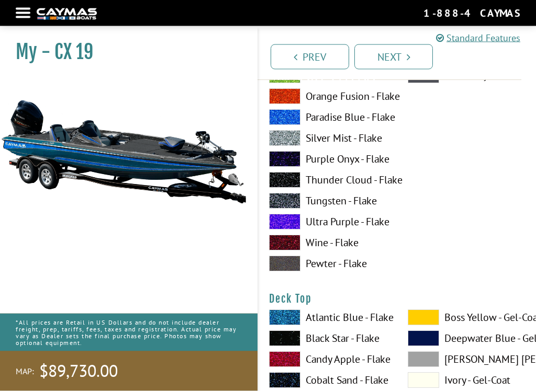
click at [284, 144] on span at bounding box center [284, 139] width 31 height 16
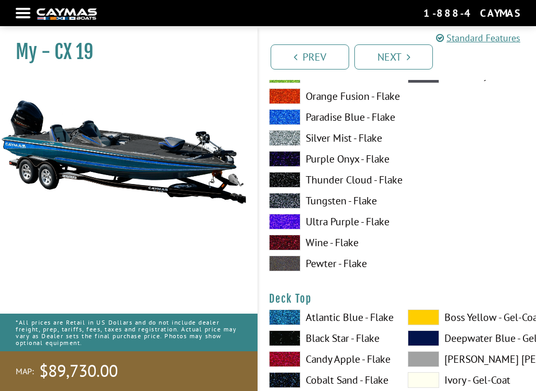
click at [286, 141] on span at bounding box center [284, 138] width 31 height 16
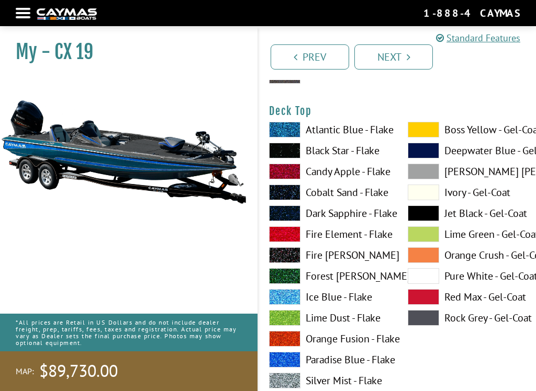
scroll to position [1374, 0]
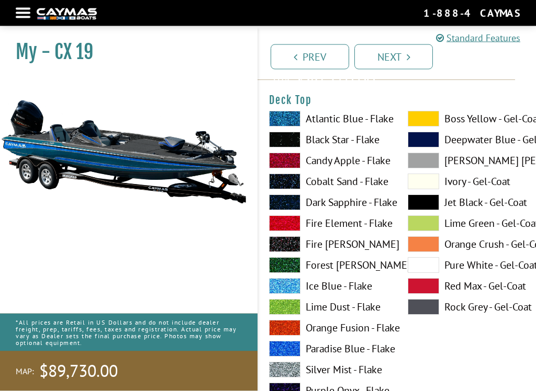
click at [289, 123] on span at bounding box center [284, 119] width 31 height 16
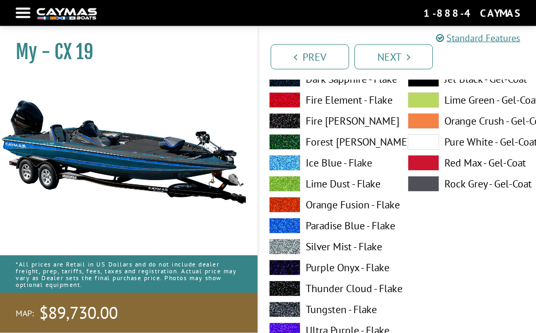
click at [289, 249] on span at bounding box center [284, 247] width 31 height 16
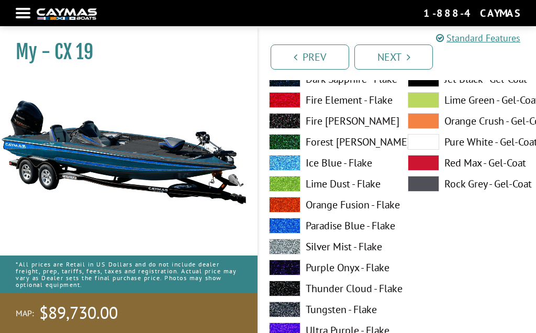
click at [293, 248] on span at bounding box center [284, 247] width 31 height 16
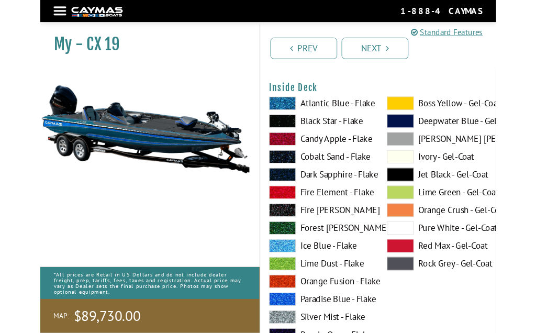
scroll to position [2247, 0]
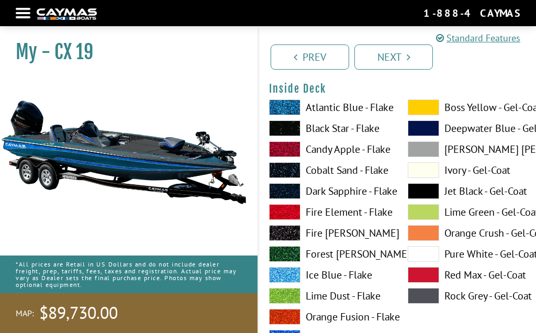
click at [284, 114] on span at bounding box center [284, 107] width 31 height 16
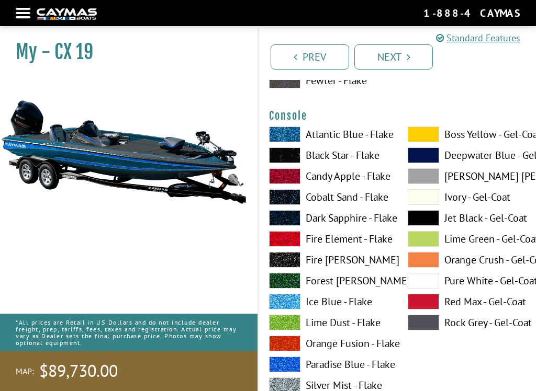
scroll to position [2654, 0]
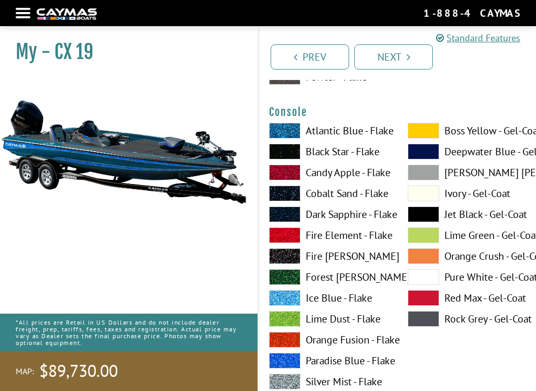
click at [291, 136] on span at bounding box center [284, 131] width 31 height 16
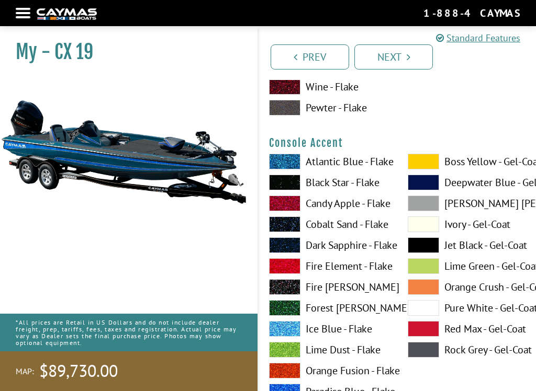
scroll to position [3058, 0]
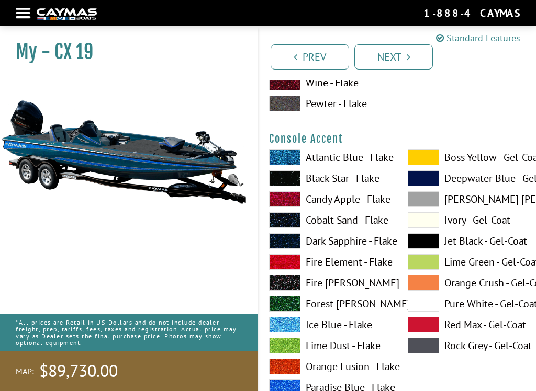
click at [291, 186] on span at bounding box center [284, 179] width 31 height 16
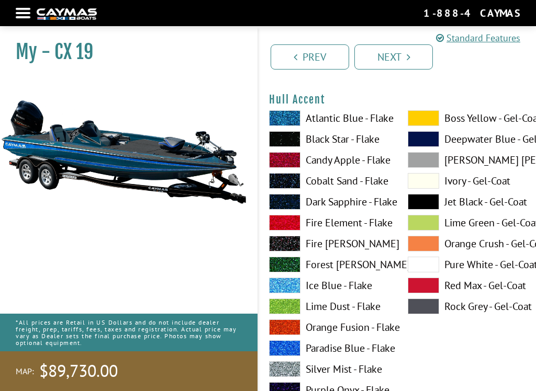
scroll to position [4201, 0]
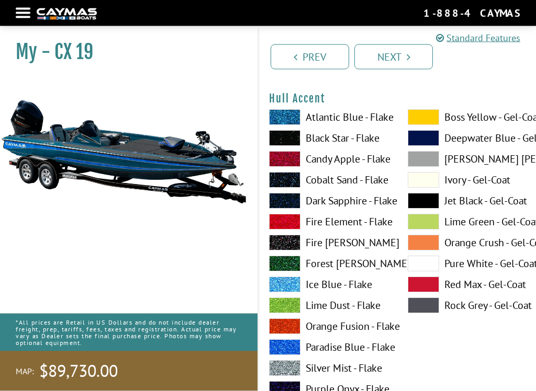
click at [423, 125] on span at bounding box center [423, 118] width 31 height 16
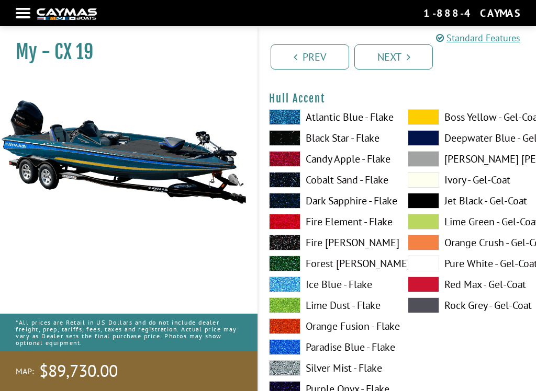
click at [426, 121] on span at bounding box center [423, 117] width 31 height 16
click at [290, 146] on span at bounding box center [284, 138] width 31 height 16
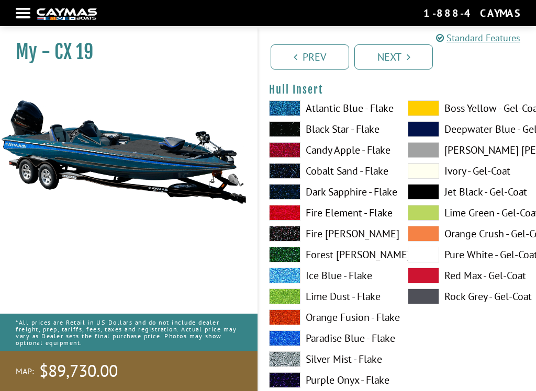
scroll to position [5067, 0]
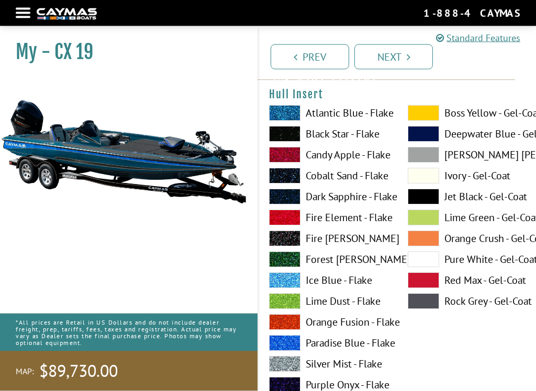
click at [291, 142] on span at bounding box center [284, 135] width 31 height 16
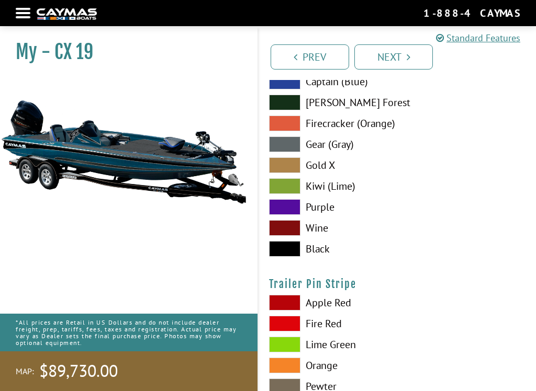
scroll to position [6196, 0]
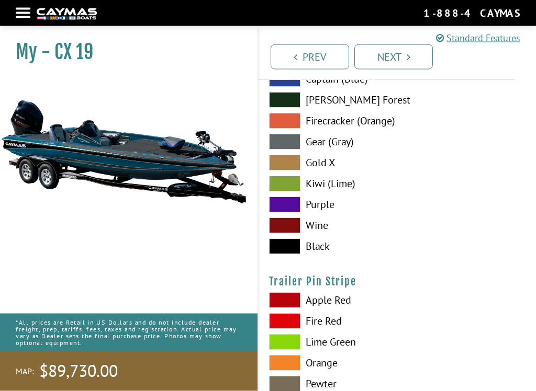
click at [294, 255] on span at bounding box center [284, 247] width 31 height 16
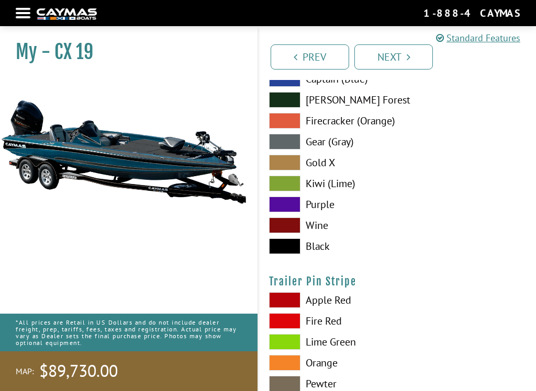
click at [290, 254] on span at bounding box center [284, 247] width 31 height 16
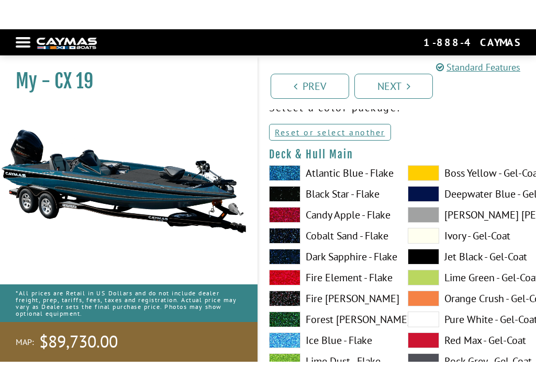
scroll to position [0, 0]
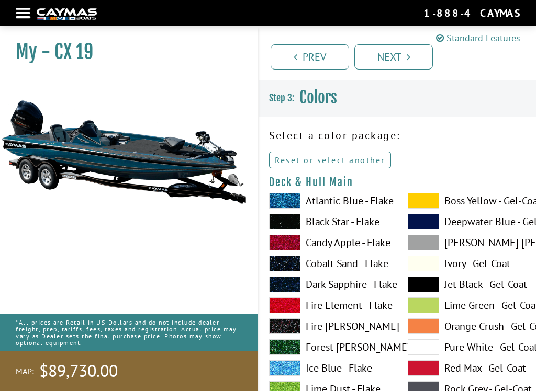
click at [361, 159] on link "Reset or select another" at bounding box center [330, 160] width 122 height 17
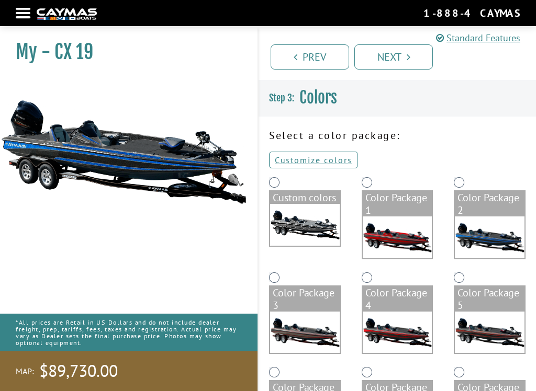
click at [328, 166] on link "Customize colors" at bounding box center [313, 160] width 89 height 17
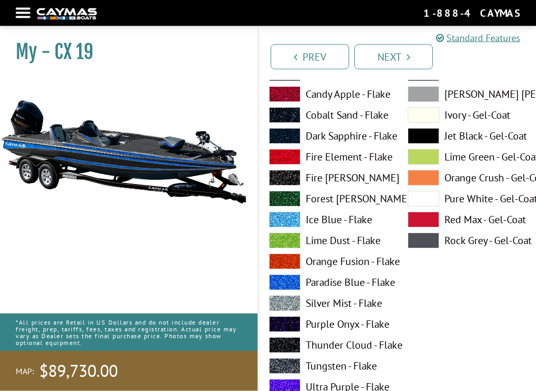
scroll to position [581, 0]
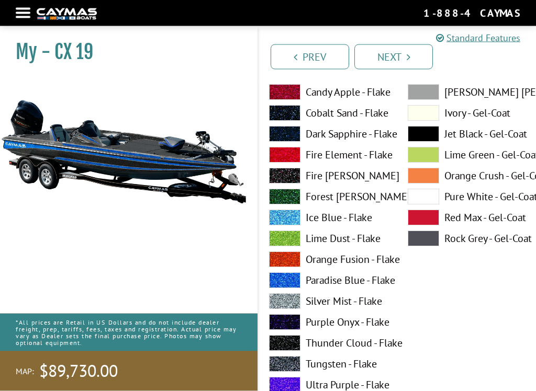
click at [290, 238] on span at bounding box center [284, 239] width 31 height 16
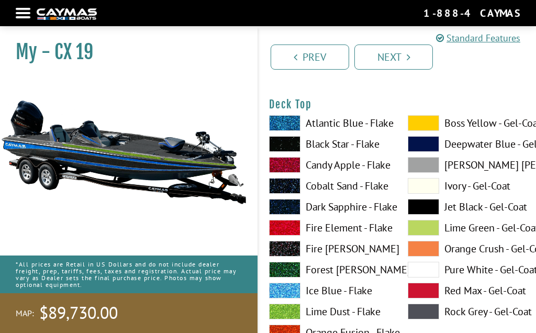
scroll to position [1355, 0]
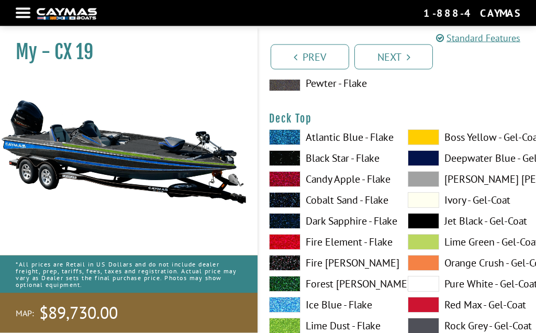
click at [425, 141] on span at bounding box center [423, 138] width 31 height 16
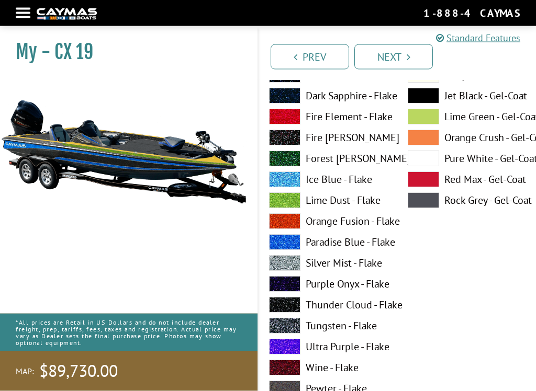
click at [291, 203] on span at bounding box center [284, 201] width 31 height 16
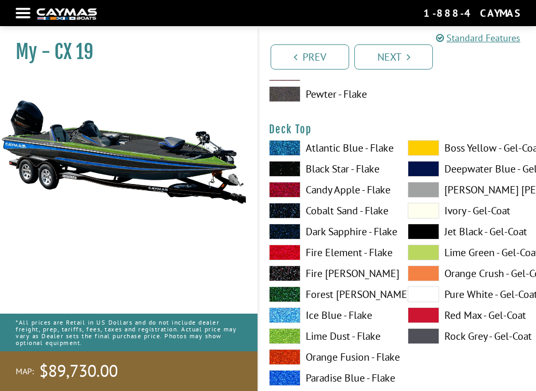
scroll to position [1344, 0]
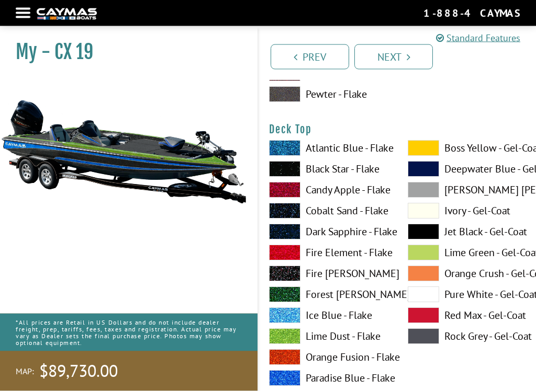
click at [292, 170] on span at bounding box center [284, 170] width 31 height 16
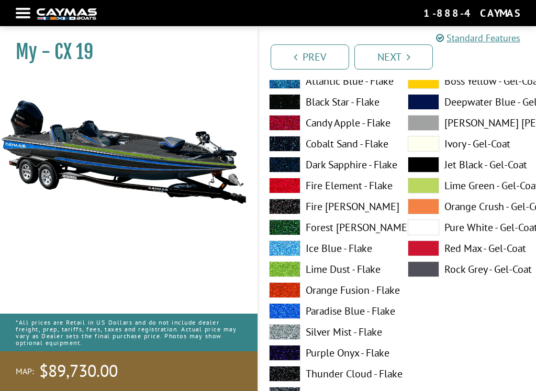
scroll to position [2707, 0]
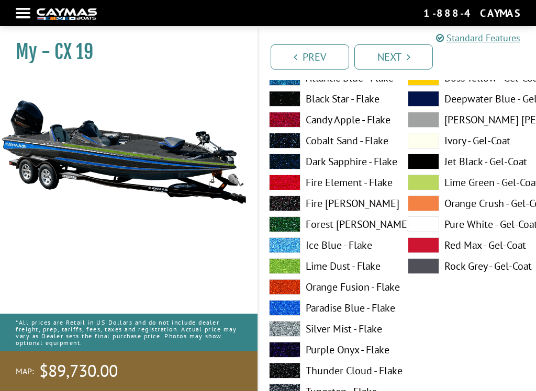
click at [284, 102] on span at bounding box center [284, 99] width 31 height 16
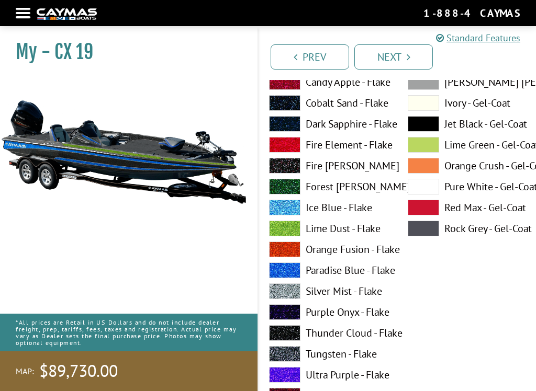
scroll to position [3185, 0]
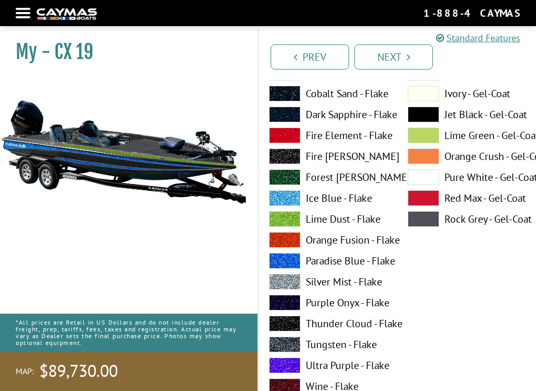
click at [286, 223] on span at bounding box center [284, 219] width 31 height 16
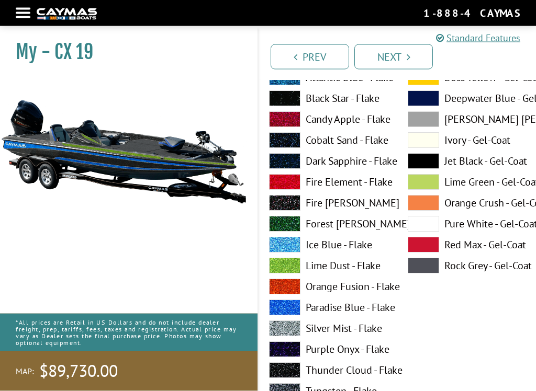
scroll to position [4242, 0]
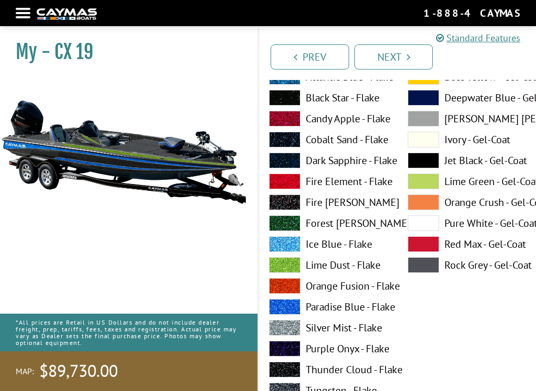
click at [290, 272] on span at bounding box center [284, 265] width 31 height 16
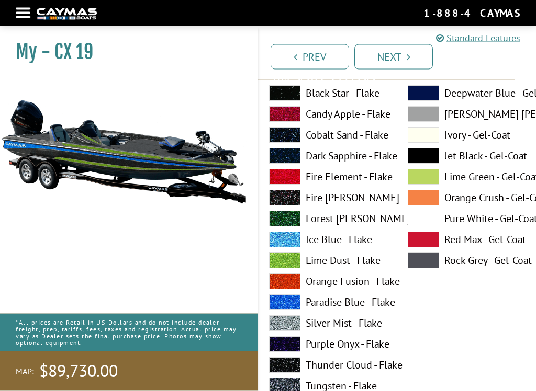
scroll to position [5122, 0]
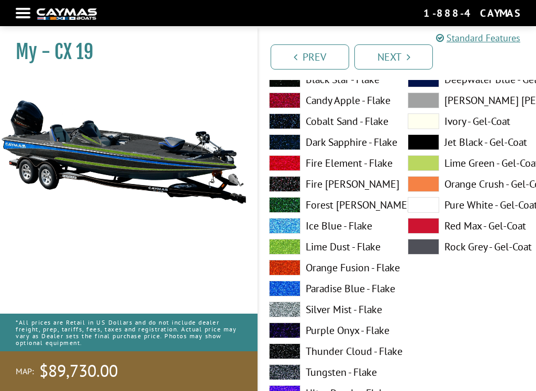
click at [289, 250] on span at bounding box center [284, 247] width 31 height 16
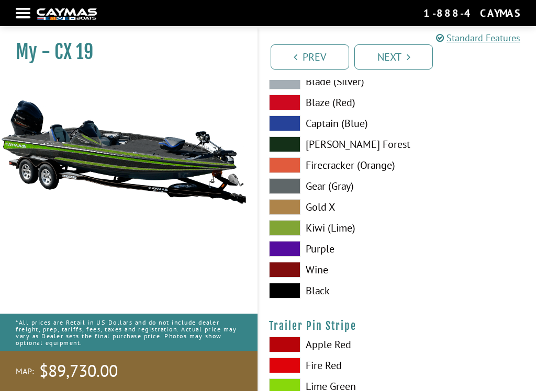
scroll to position [6152, 0]
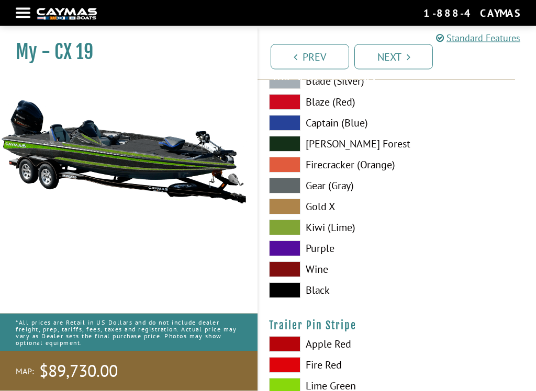
click at [286, 236] on span at bounding box center [284, 228] width 31 height 16
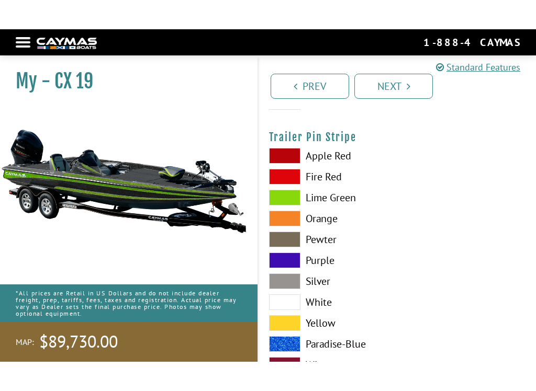
scroll to position [6363, 0]
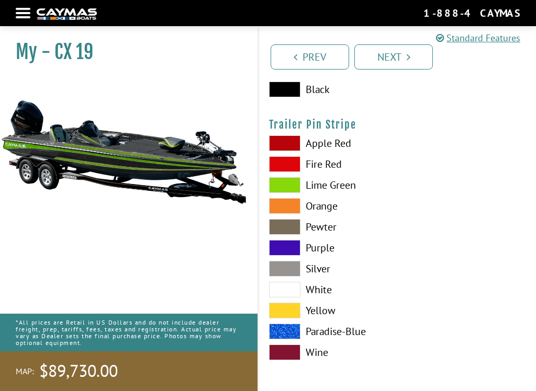
click at [289, 184] on span at bounding box center [284, 185] width 31 height 16
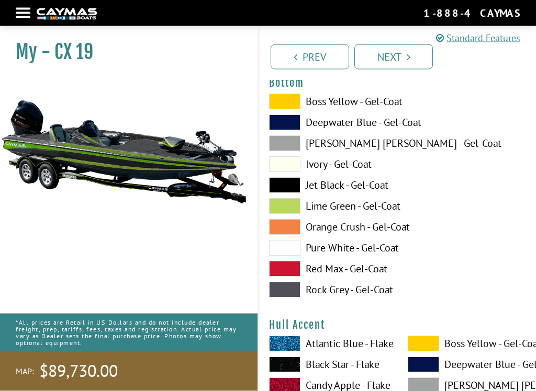
scroll to position [3977, 0]
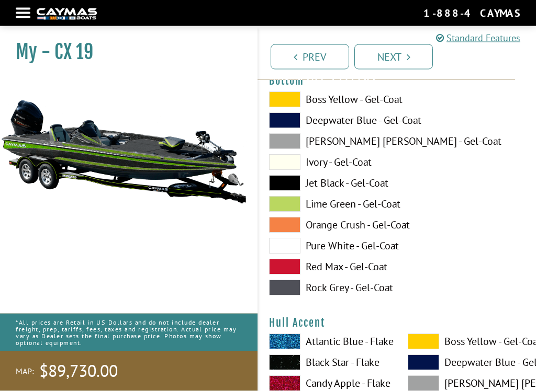
click at [285, 211] on span at bounding box center [284, 205] width 31 height 16
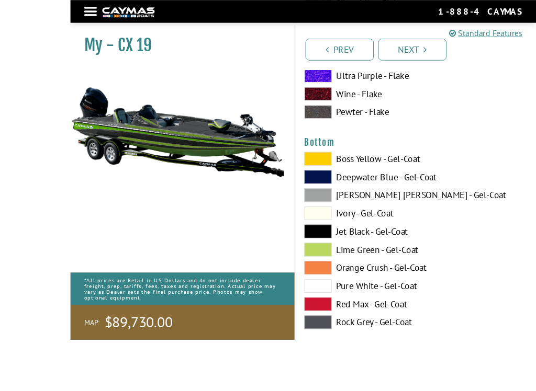
scroll to position [3943, 0]
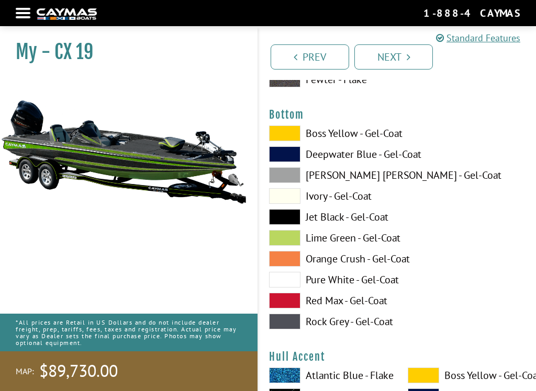
click at [291, 225] on span at bounding box center [284, 217] width 31 height 16
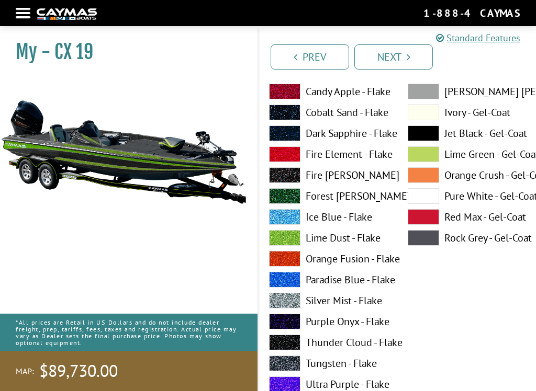
scroll to position [592, 0]
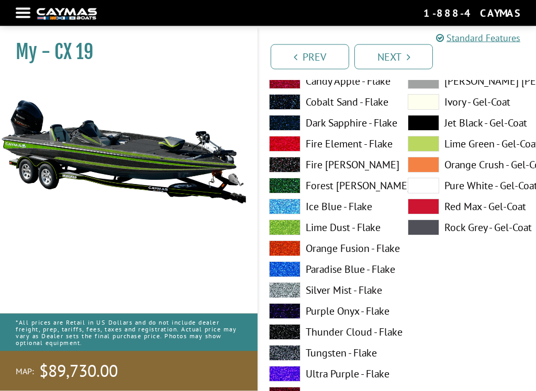
click at [293, 268] on span at bounding box center [284, 270] width 31 height 16
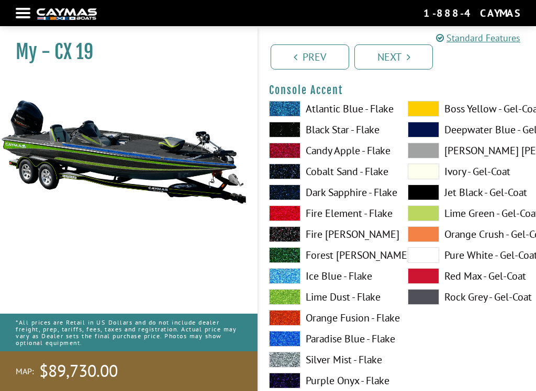
scroll to position [3120, 0]
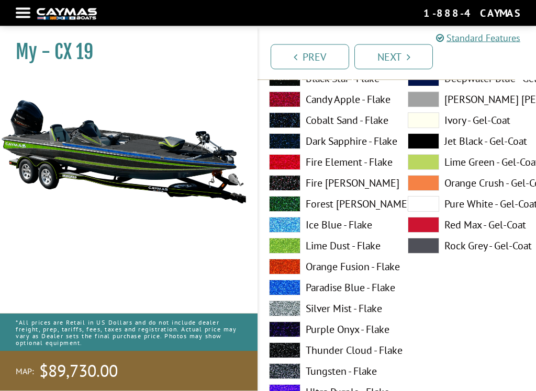
click at [290, 294] on span at bounding box center [284, 288] width 31 height 16
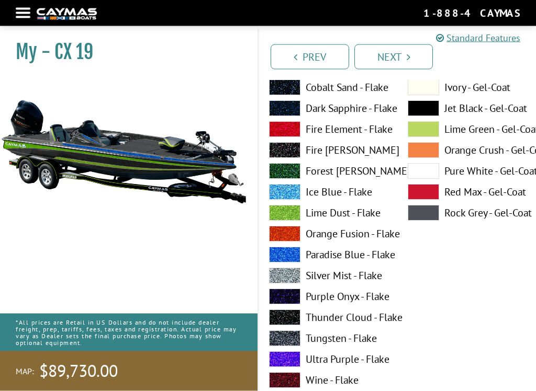
scroll to position [4311, 0]
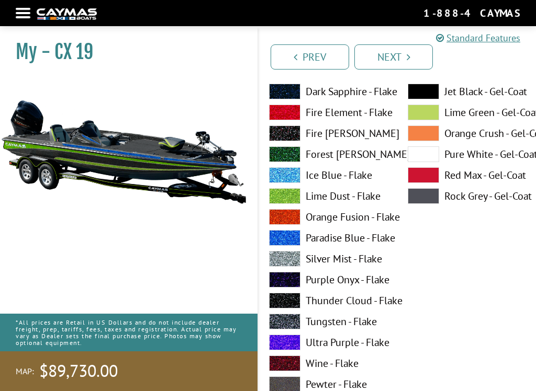
click at [289, 246] on span at bounding box center [284, 238] width 31 height 16
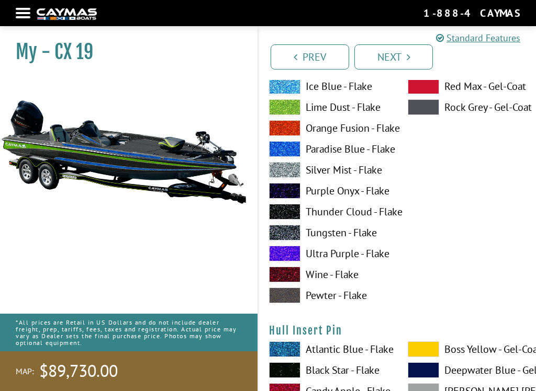
scroll to position [5262, 0]
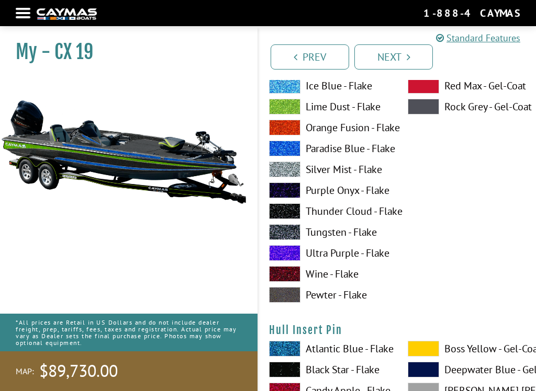
click at [286, 156] on span at bounding box center [284, 149] width 31 height 16
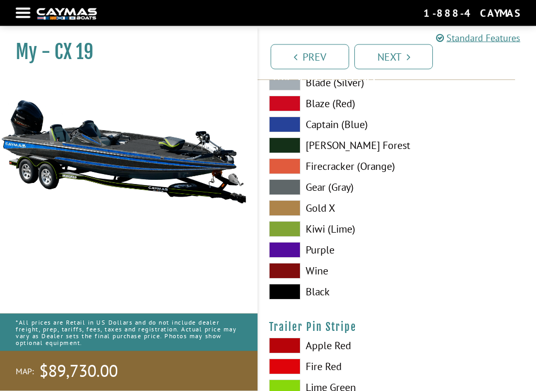
scroll to position [6151, 0]
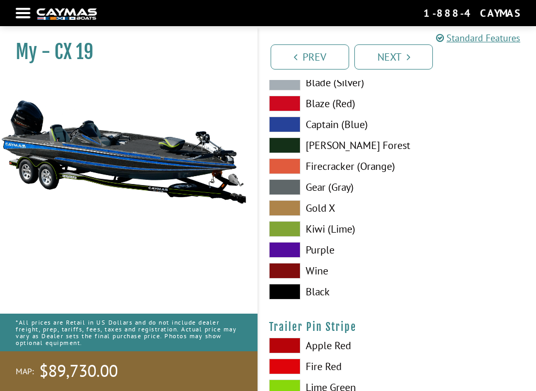
click at [290, 130] on span at bounding box center [284, 125] width 31 height 16
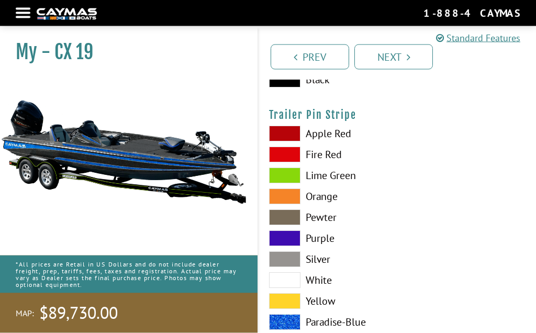
scroll to position [6391, 0]
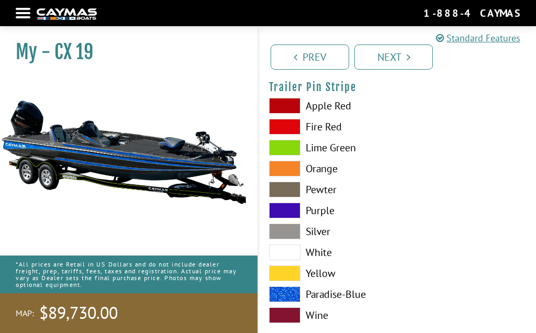
click at [291, 302] on span at bounding box center [284, 294] width 31 height 16
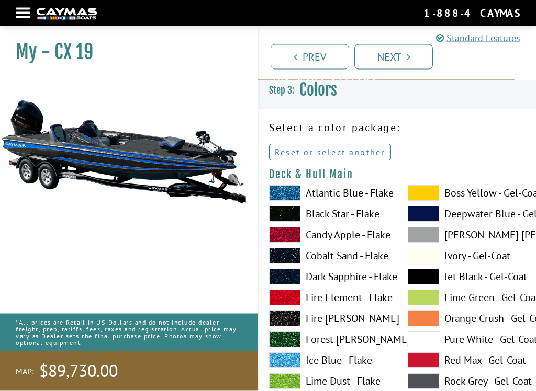
scroll to position [8, 0]
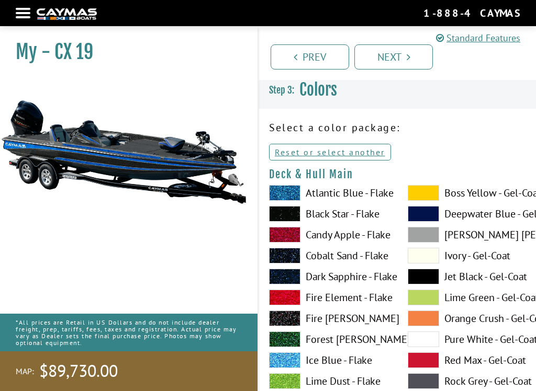
click at [356, 152] on link "Reset or select another" at bounding box center [330, 152] width 122 height 17
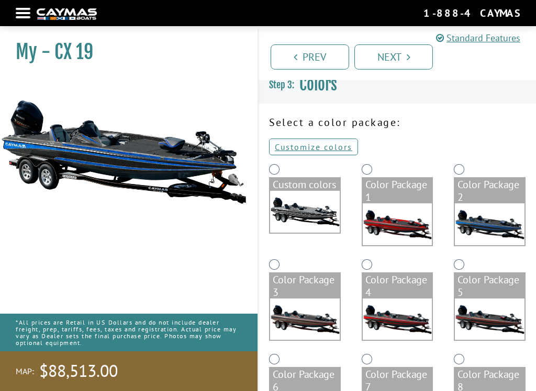
scroll to position [0, 0]
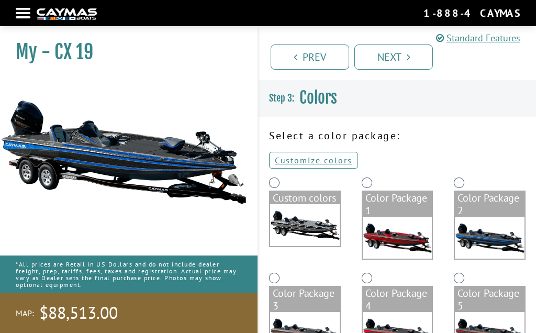
click at [335, 159] on link "Customize colors" at bounding box center [313, 160] width 89 height 17
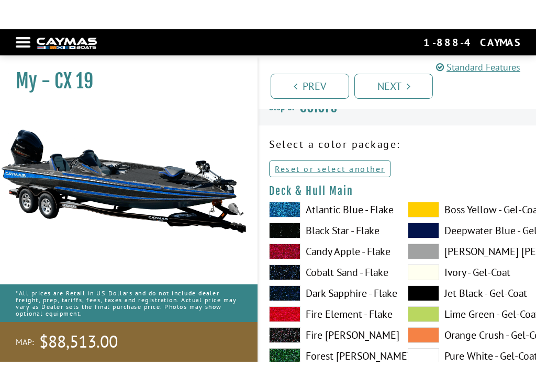
scroll to position [27, 0]
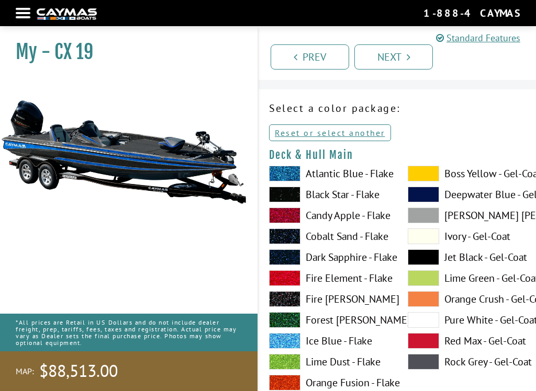
click at [288, 196] on span at bounding box center [284, 195] width 31 height 16
click at [425, 178] on span at bounding box center [423, 174] width 31 height 16
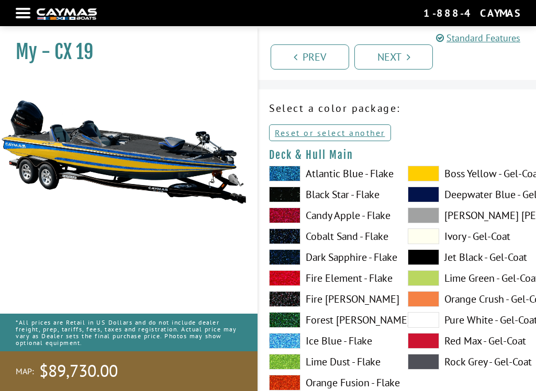
click at [288, 197] on span at bounding box center [284, 195] width 31 height 16
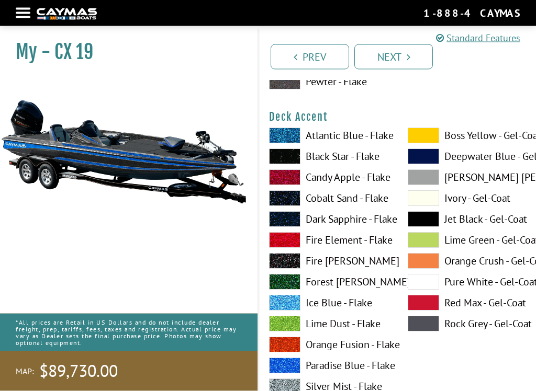
scroll to position [498, 0]
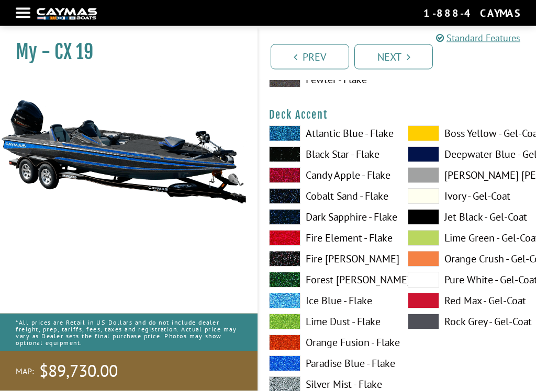
click at [422, 137] on span at bounding box center [423, 134] width 31 height 16
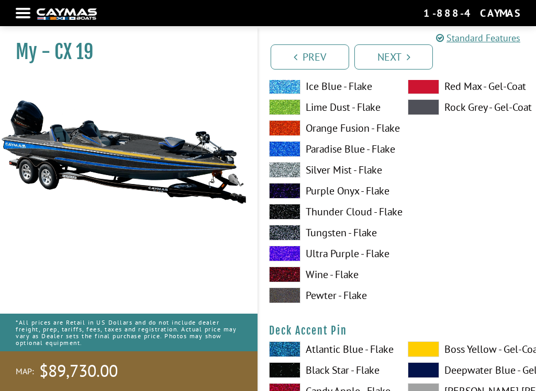
scroll to position [718, 0]
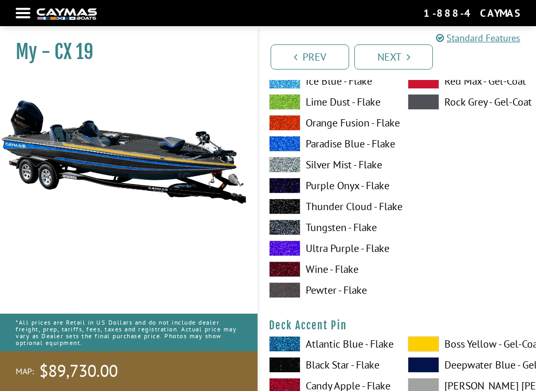
click at [290, 231] on span at bounding box center [284, 228] width 31 height 16
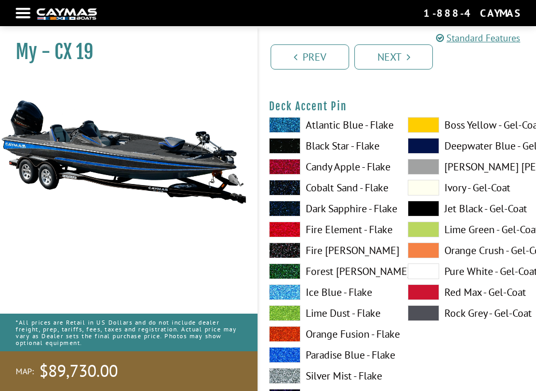
scroll to position [942, 0]
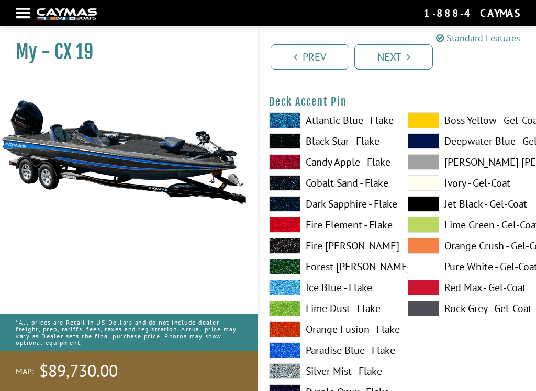
click at [289, 163] on span at bounding box center [284, 162] width 31 height 16
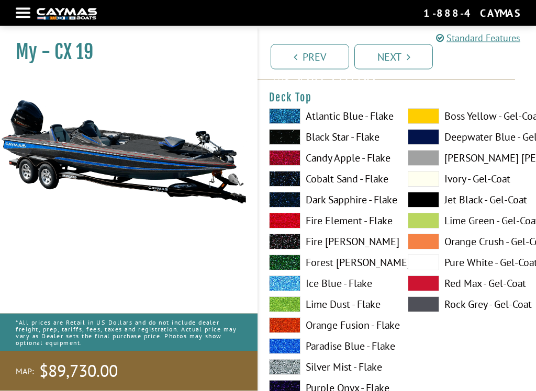
scroll to position [1380, 0]
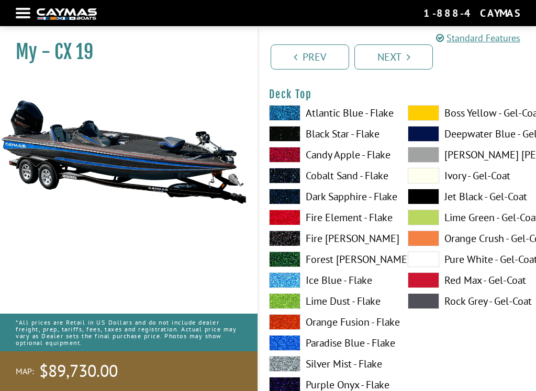
click at [290, 137] on span at bounding box center [284, 134] width 31 height 16
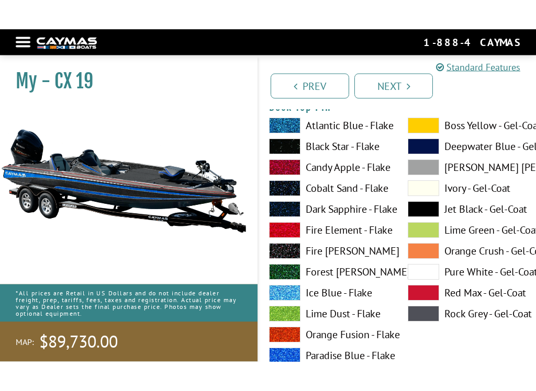
scroll to position [1822, 0]
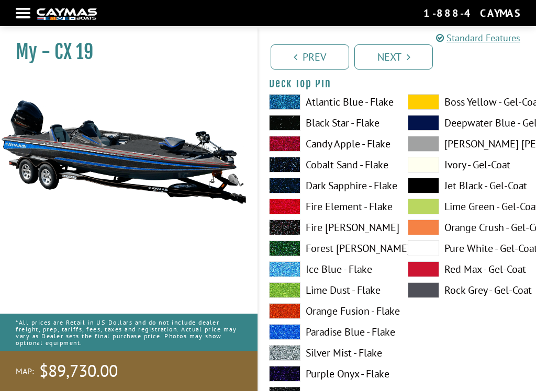
click at [286, 149] on span at bounding box center [284, 144] width 31 height 16
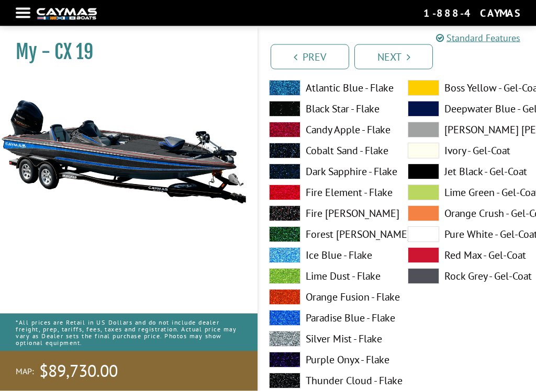
scroll to position [2238, 0]
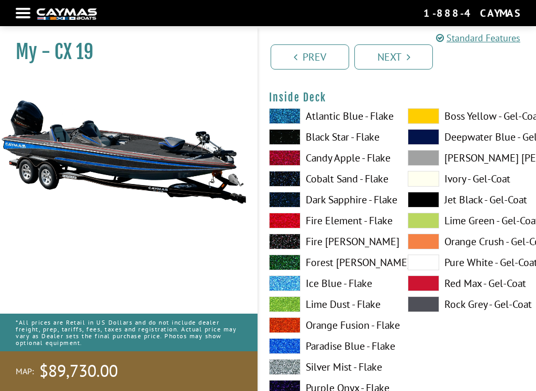
click at [284, 141] on span at bounding box center [284, 137] width 31 height 16
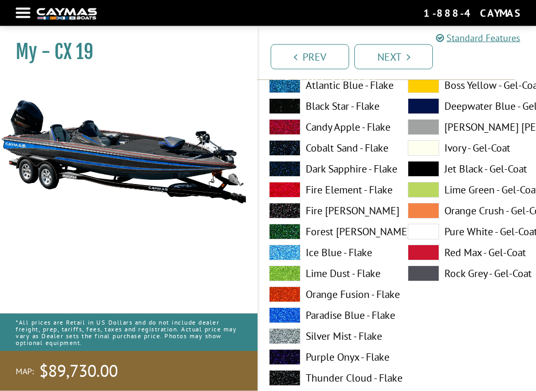
click at [292, 108] on span at bounding box center [284, 107] width 31 height 16
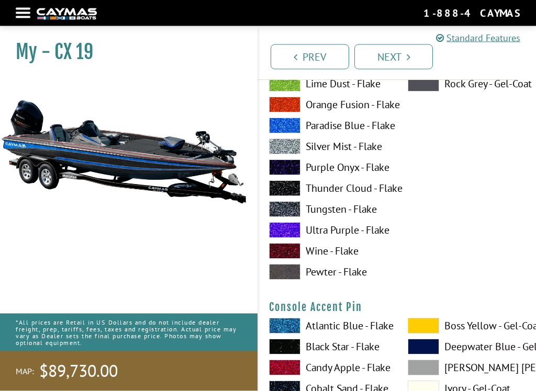
scroll to position [3320, 0]
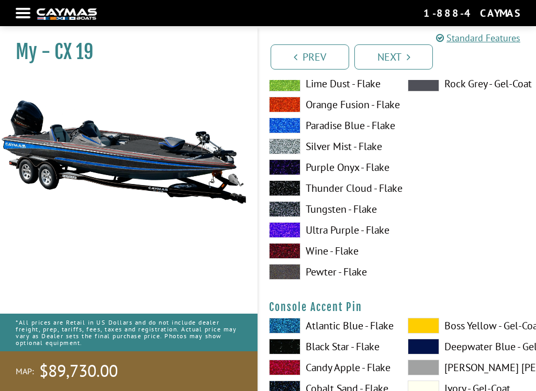
click at [291, 215] on span at bounding box center [284, 209] width 31 height 16
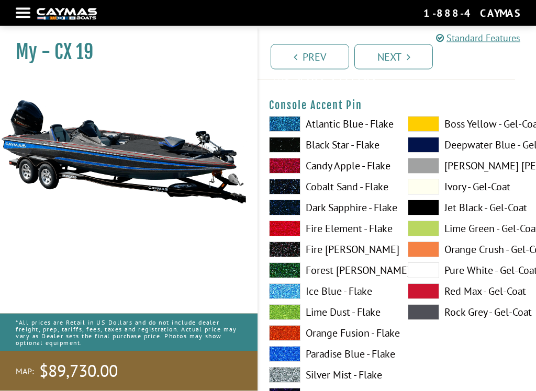
scroll to position [3541, 0]
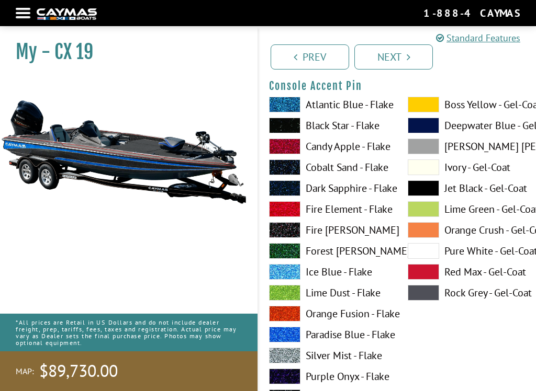
click at [288, 153] on span at bounding box center [284, 147] width 31 height 16
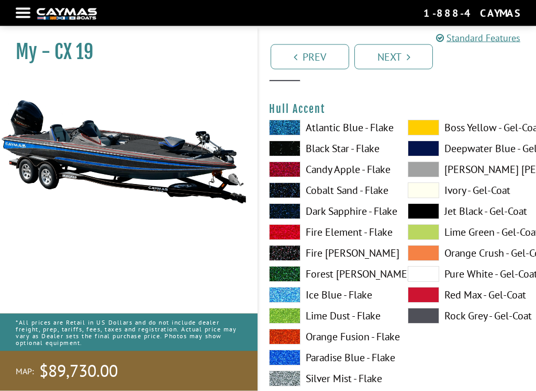
scroll to position [4195, 0]
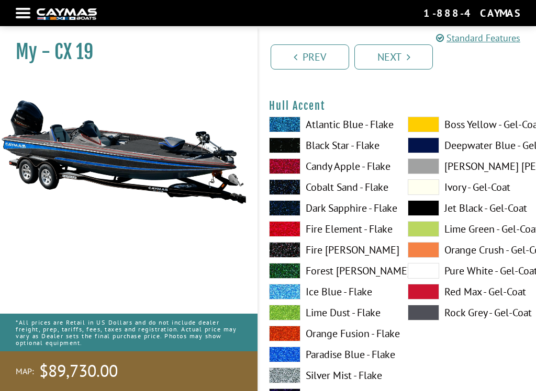
click at [424, 130] on span at bounding box center [423, 125] width 31 height 16
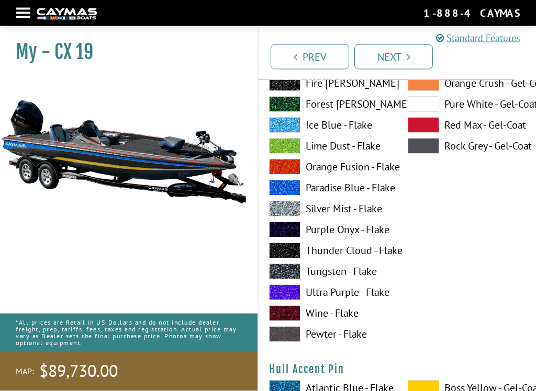
scroll to position [4362, 0]
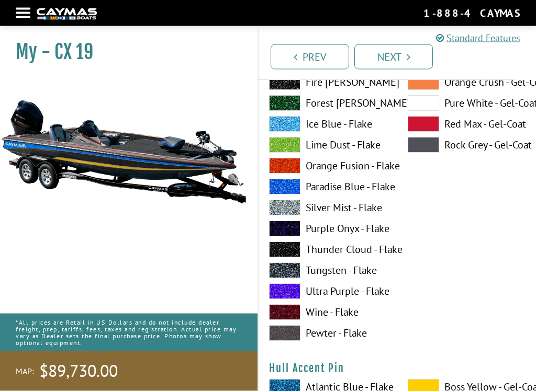
click at [290, 275] on span at bounding box center [284, 271] width 31 height 16
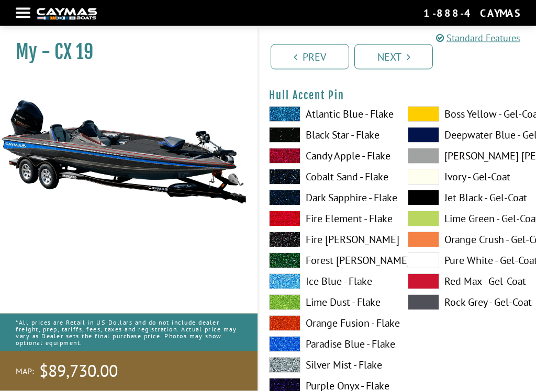
scroll to position [4636, 0]
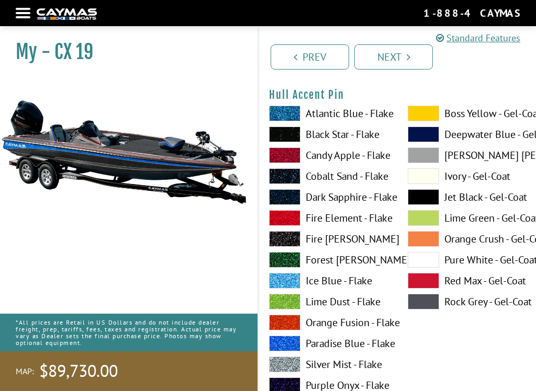
click at [287, 162] on span at bounding box center [284, 156] width 31 height 16
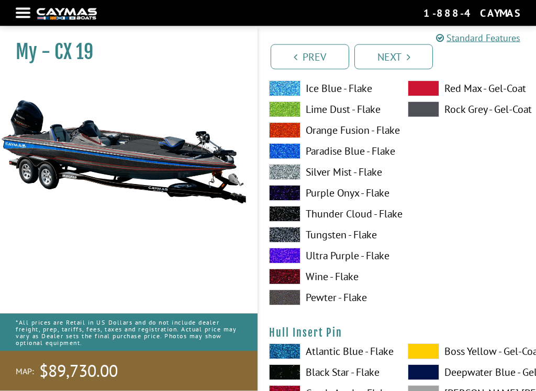
scroll to position [5261, 0]
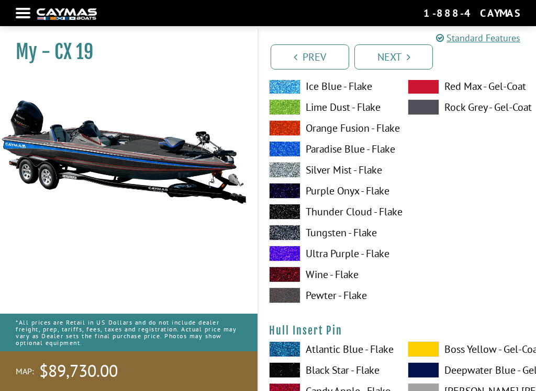
click at [287, 238] on span at bounding box center [284, 233] width 31 height 16
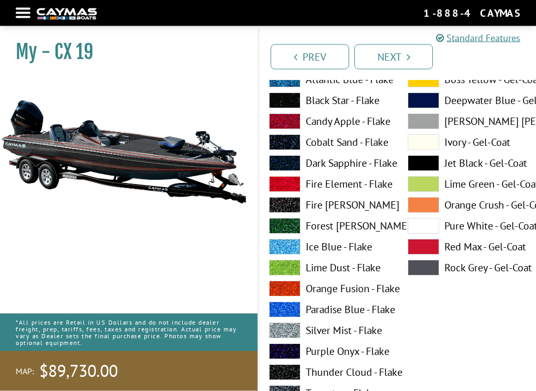
scroll to position [5530, 0]
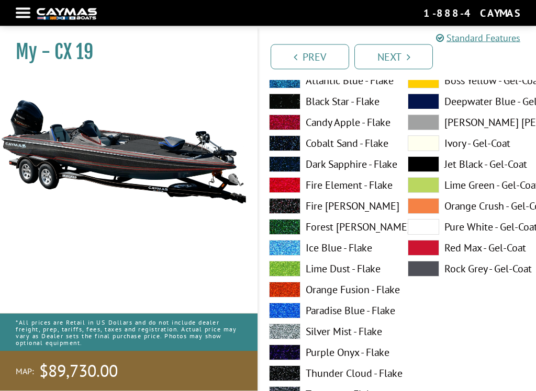
click at [292, 131] on span at bounding box center [284, 123] width 31 height 16
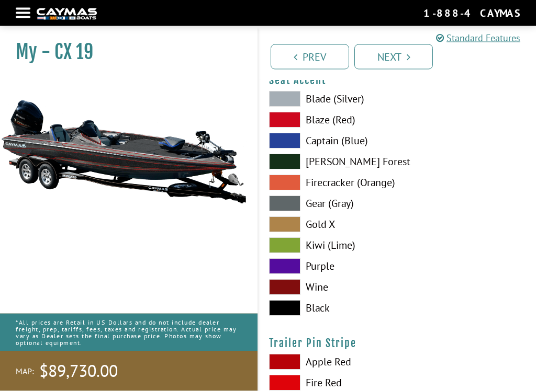
scroll to position [6135, 0]
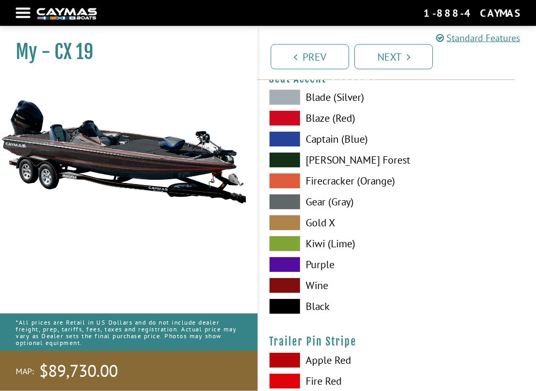
click at [292, 315] on span at bounding box center [284, 307] width 31 height 16
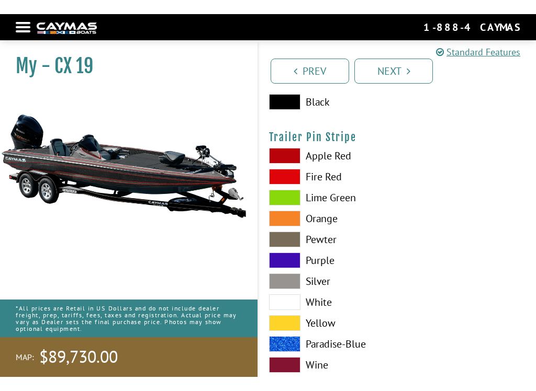
scroll to position [6344, 0]
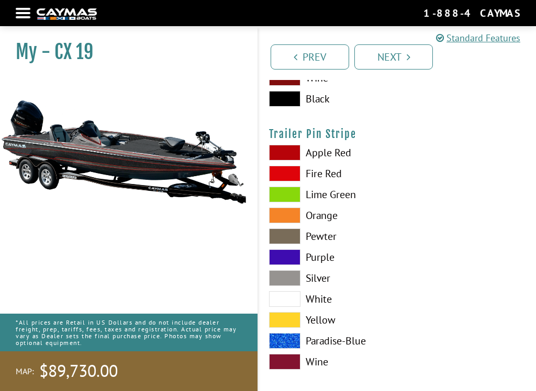
click at [286, 161] on span at bounding box center [284, 153] width 31 height 16
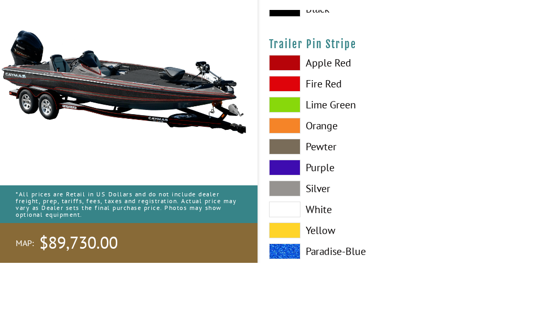
scroll to position [6422, 0]
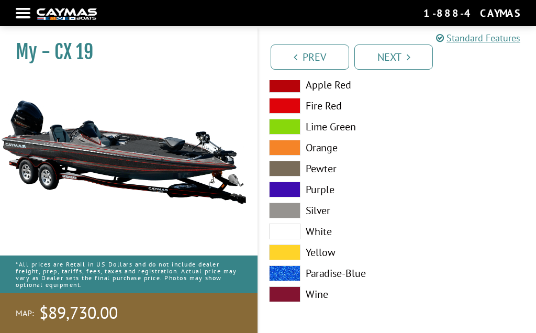
click at [290, 298] on span at bounding box center [284, 294] width 31 height 16
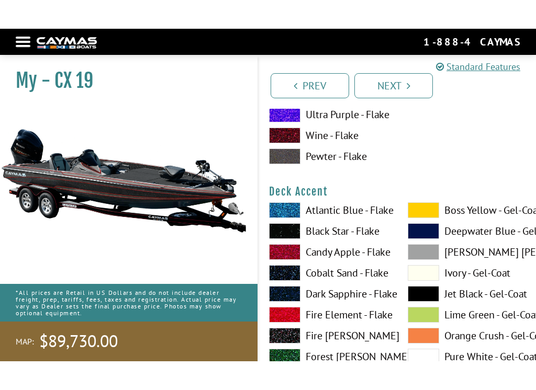
scroll to position [0, 0]
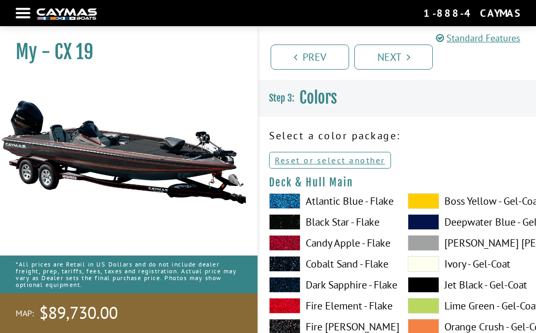
click at [361, 156] on link "Reset or select another" at bounding box center [330, 160] width 122 height 17
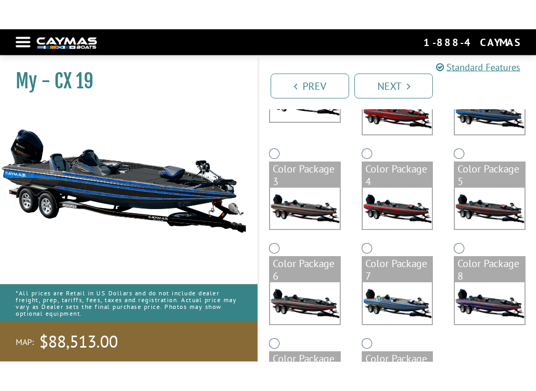
scroll to position [153, 0]
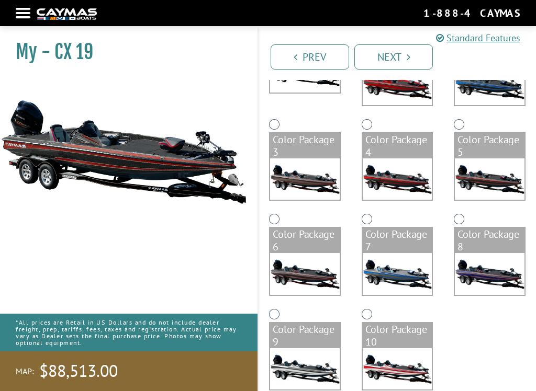
click at [365, 135] on div "Color Package 4" at bounding box center [398, 145] width 70 height 25
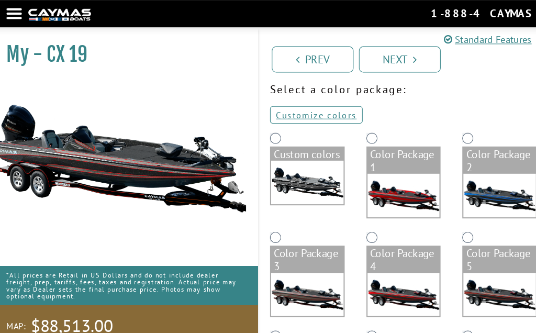
scroll to position [48, 0]
